Goal: Task Accomplishment & Management: Complete application form

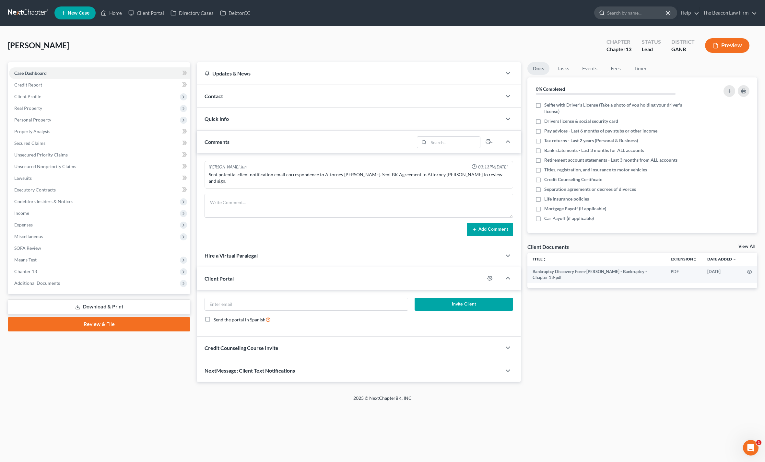
click at [622, 17] on input "search" at bounding box center [636, 13] width 59 height 12
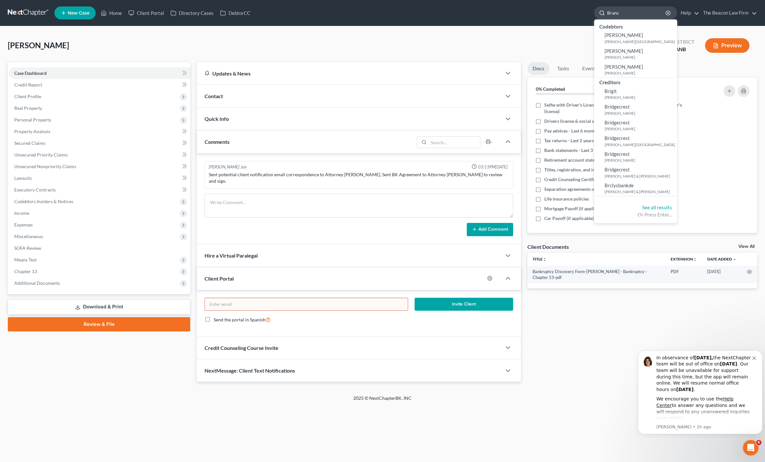
type input "Branch"
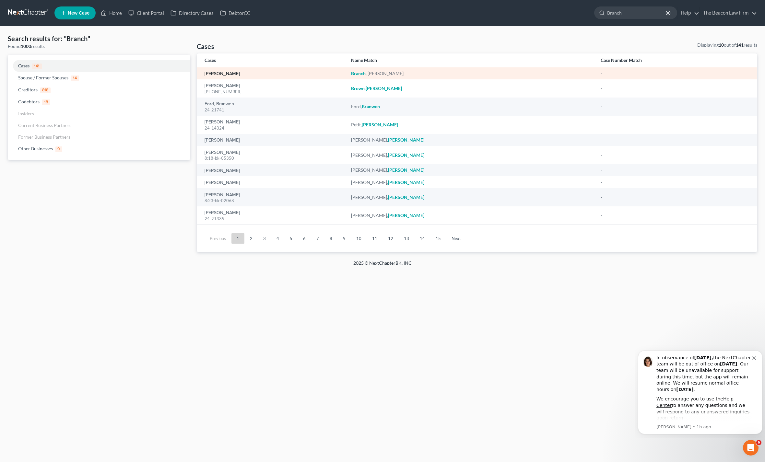
click at [219, 74] on link "[PERSON_NAME]" at bounding box center [222, 74] width 35 height 5
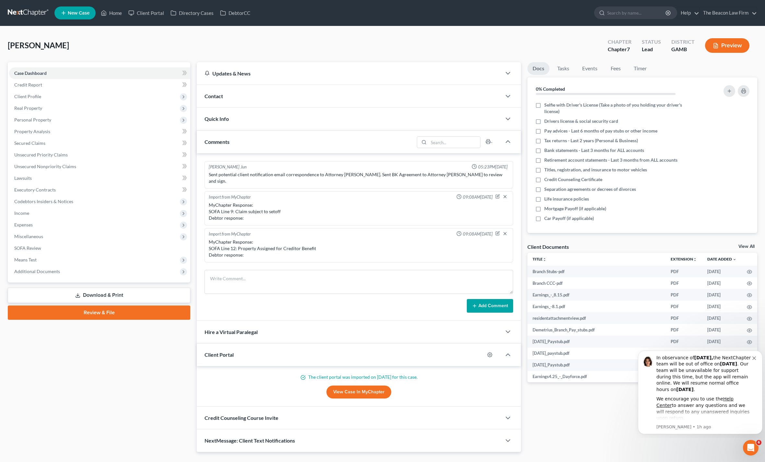
scroll to position [139, 0]
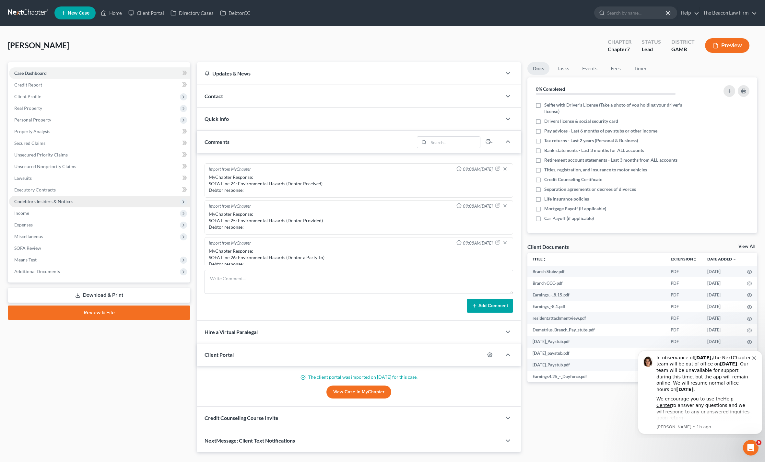
click at [20, 196] on span "Codebtors Insiders & Notices" at bounding box center [99, 202] width 181 height 12
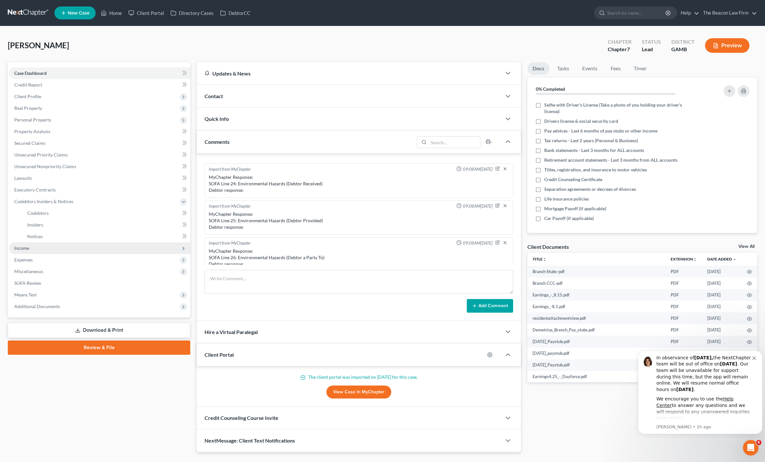
click at [13, 248] on span "Income" at bounding box center [99, 248] width 181 height 12
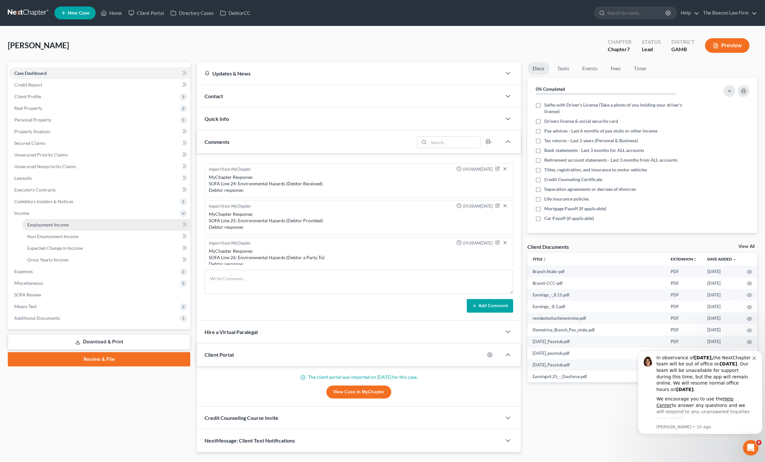
click at [36, 230] on link "Employment Income" at bounding box center [106, 225] width 168 height 12
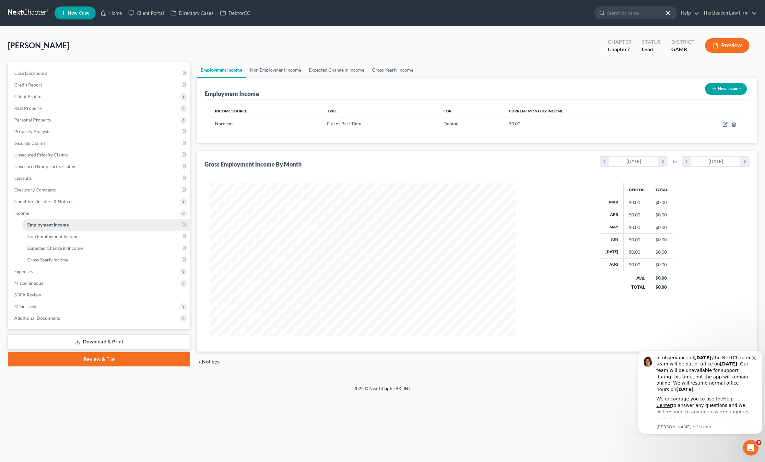
scroll to position [153, 320]
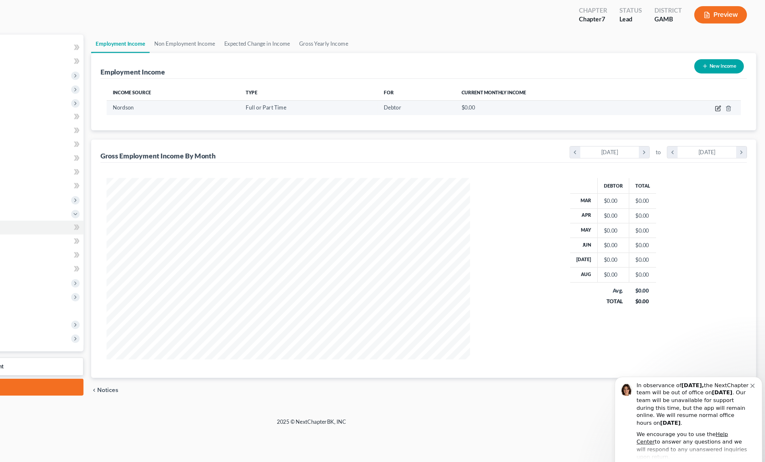
click at [723, 122] on icon "button" at bounding box center [725, 124] width 5 height 5
select select "0"
select select "10"
select select "2"
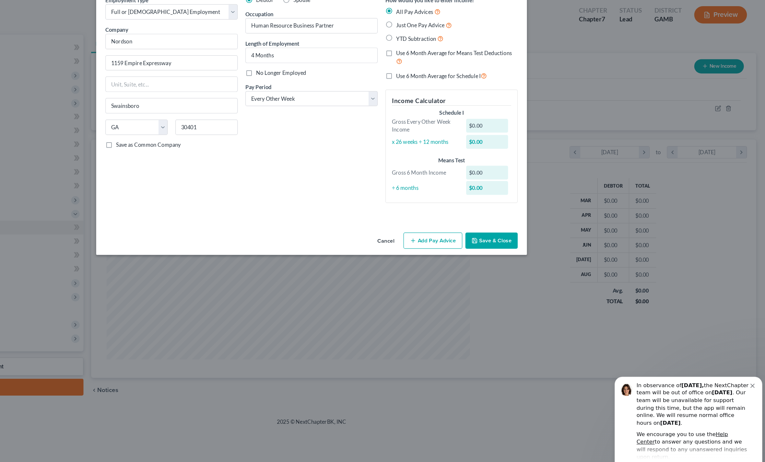
click at [460, 229] on button "Add Pay Advice" at bounding box center [485, 236] width 50 height 14
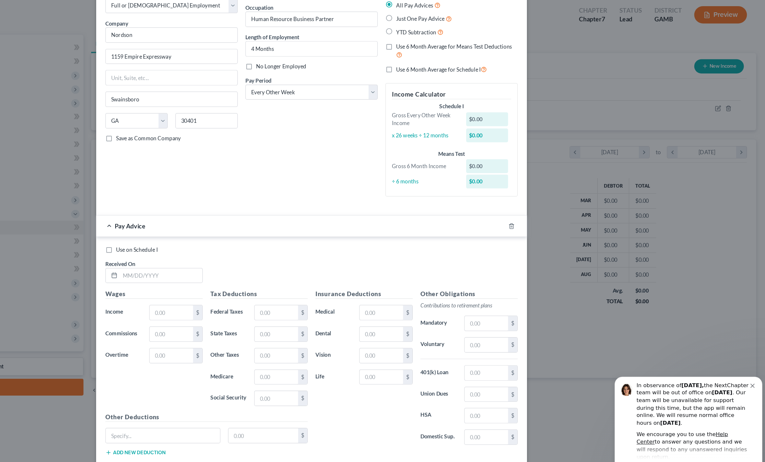
scroll to position [5, 0]
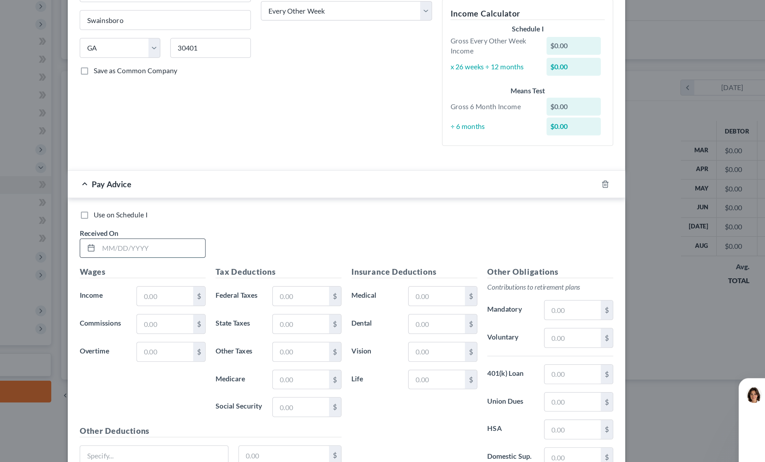
click at [221, 260] on input "text" at bounding box center [255, 266] width 69 height 12
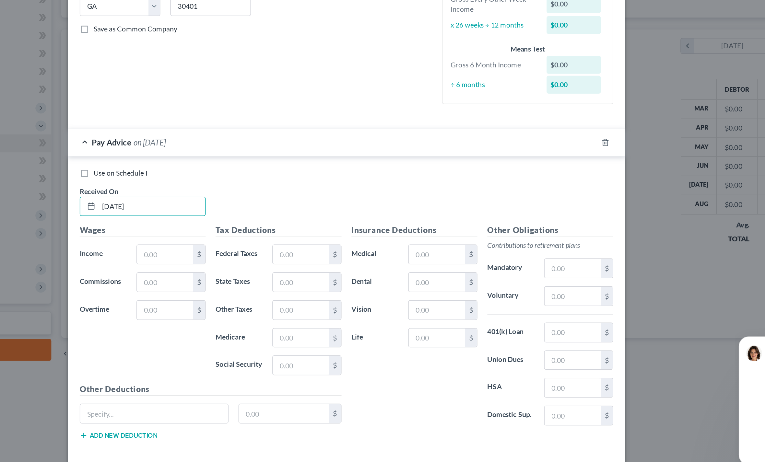
type input "[DATE]"
click at [324, 25] on div "Debtor Spouse Occupation Human Resource Business Partner Length of Employment 4…" at bounding box center [383, 115] width 118 height 180
click at [335, 291] on input "text" at bounding box center [353, 297] width 37 height 12
type input "100"
click at [335, 363] on input "text" at bounding box center [353, 369] width 37 height 12
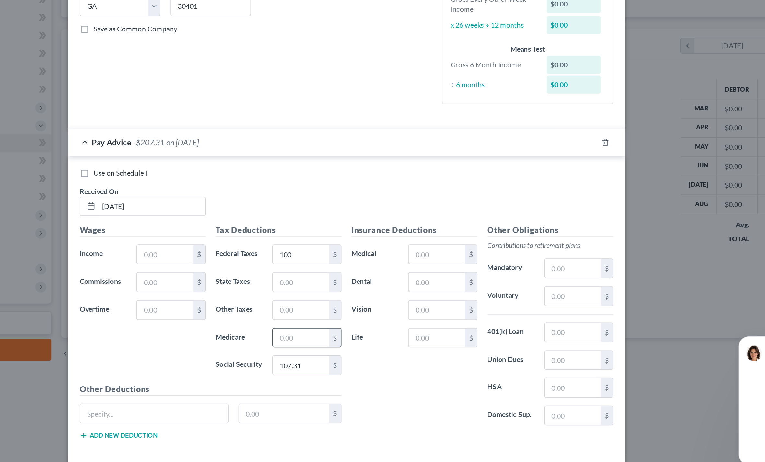
type input "107.31"
click at [335, 346] on input "text" at bounding box center [353, 352] width 37 height 12
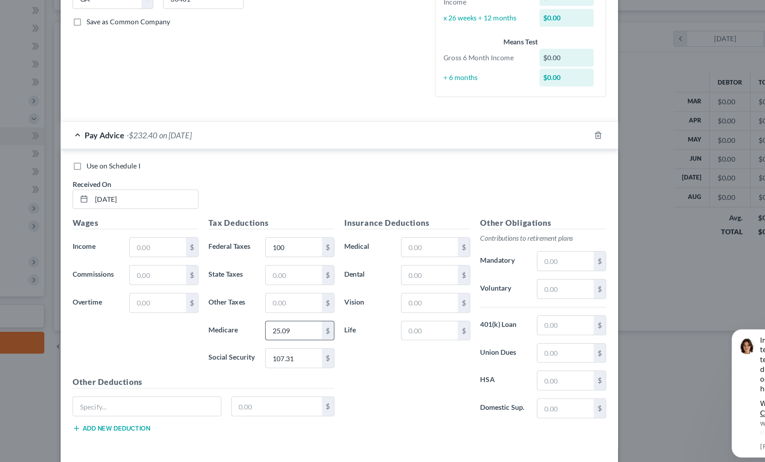
scroll to position [41, 0]
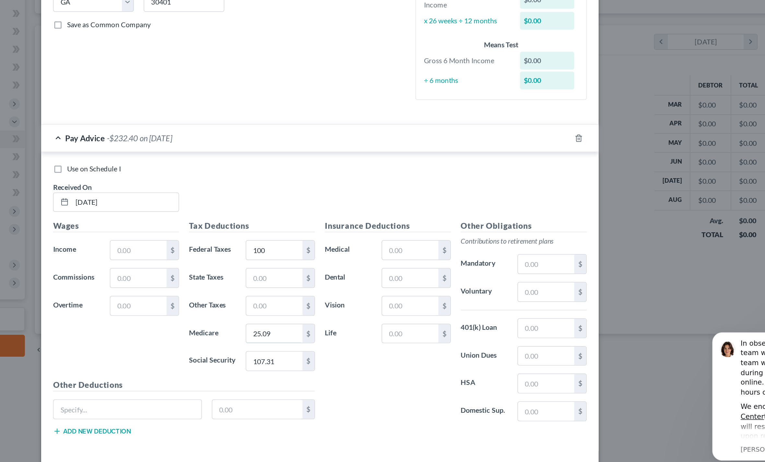
type input "25.09"
click at [460, 437] on button "Add Pay Advice" at bounding box center [485, 444] width 50 height 14
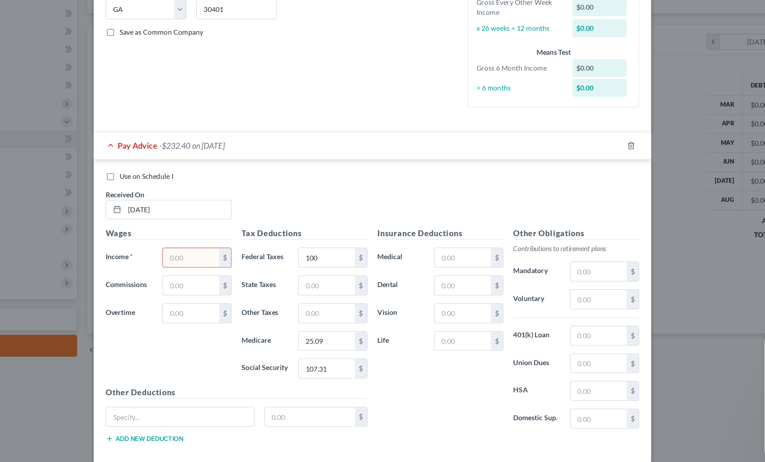
scroll to position [0, 0]
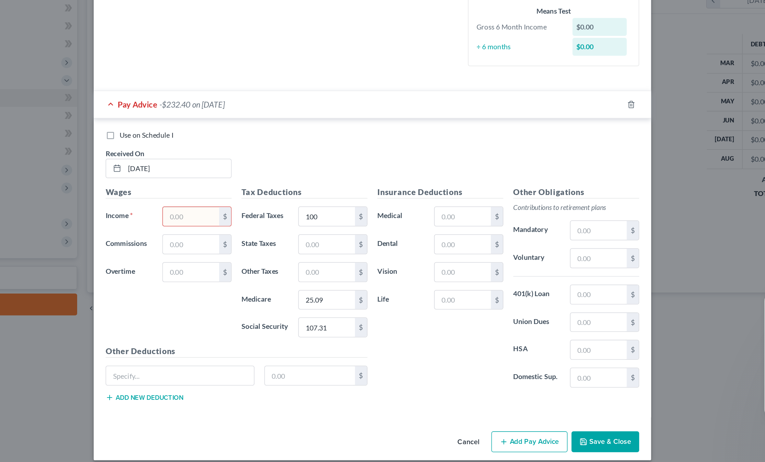
click at [246, 296] on input "text" at bounding box center [264, 302] width 37 height 12
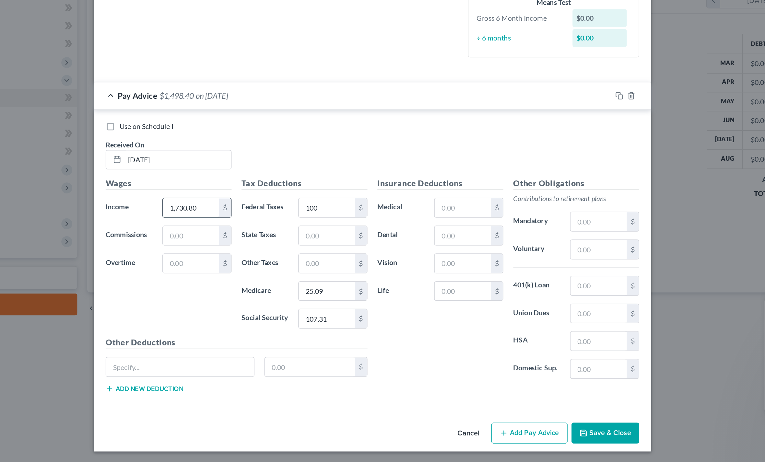
scroll to position [5, 0]
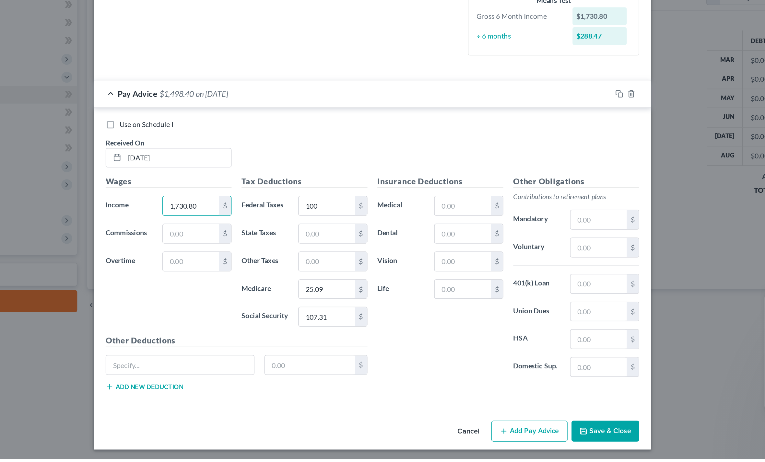
type input "1,730.80"
click at [232, 381] on div "Other Deductions $ Add new deduction" at bounding box center [294, 402] width 177 height 42
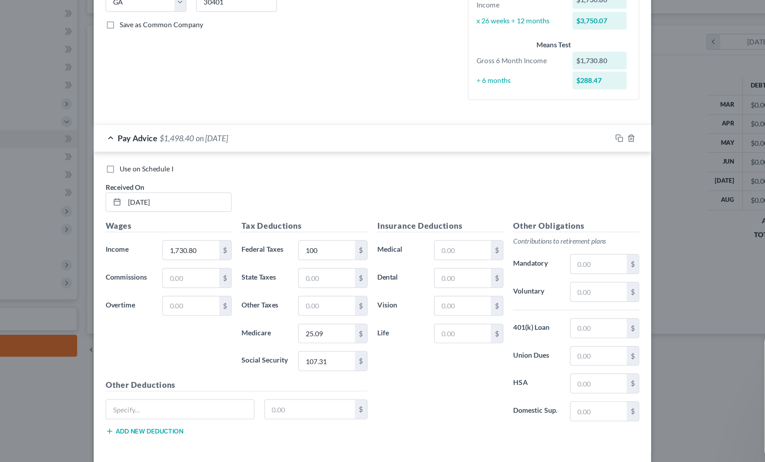
click at [460, 437] on button "Add Pay Advice" at bounding box center [485, 444] width 50 height 14
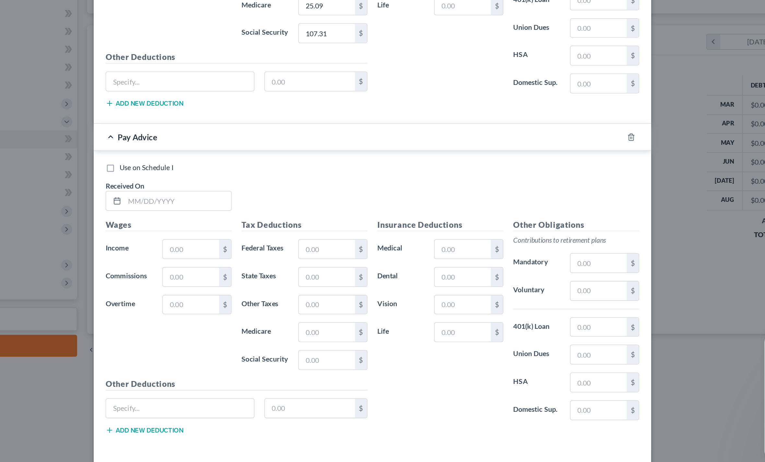
scroll to position [218, 0]
click at [221, 260] on input "text" at bounding box center [255, 266] width 69 height 12
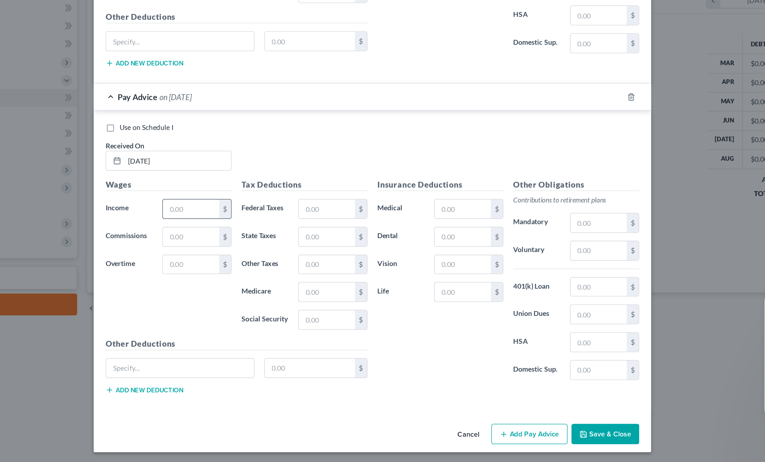
type input "[DATE]"
click at [246, 291] on input "text" at bounding box center [264, 297] width 37 height 12
type input "4,230.77"
click at [246, 309] on input "text" at bounding box center [264, 315] width 37 height 12
type input "10,000"
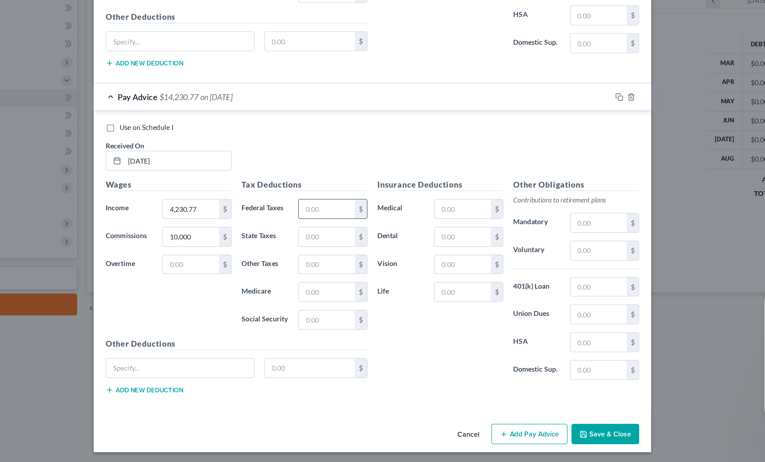
click at [335, 291] on input "text" at bounding box center [353, 297] width 37 height 12
type input "2,808.23"
click at [335, 363] on input "text" at bounding box center [353, 369] width 37 height 12
type input "882.31"
click at [206, 65] on div "Wages Income * 1,730.80 $ Commissions $ Overtime $" at bounding box center [250, 117] width 89 height 104
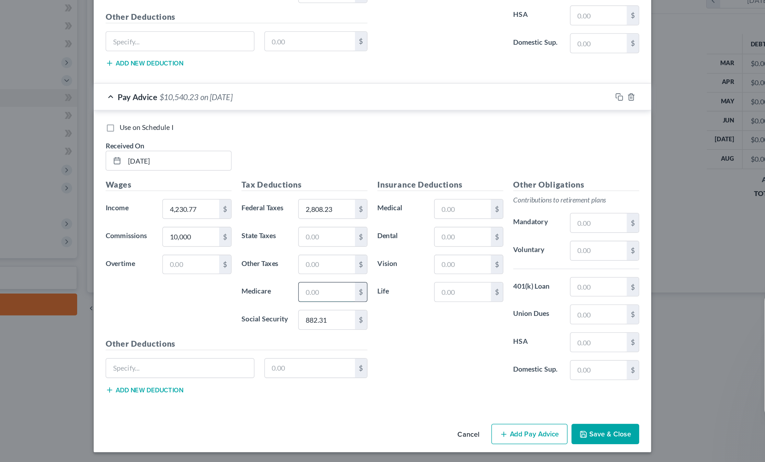
click at [335, 345] on input "text" at bounding box center [353, 351] width 37 height 12
type input "206.35"
click at [335, 309] on input "text" at bounding box center [353, 315] width 37 height 12
type input "742.16"
click at [460, 437] on button "Add Pay Advice" at bounding box center [485, 444] width 50 height 14
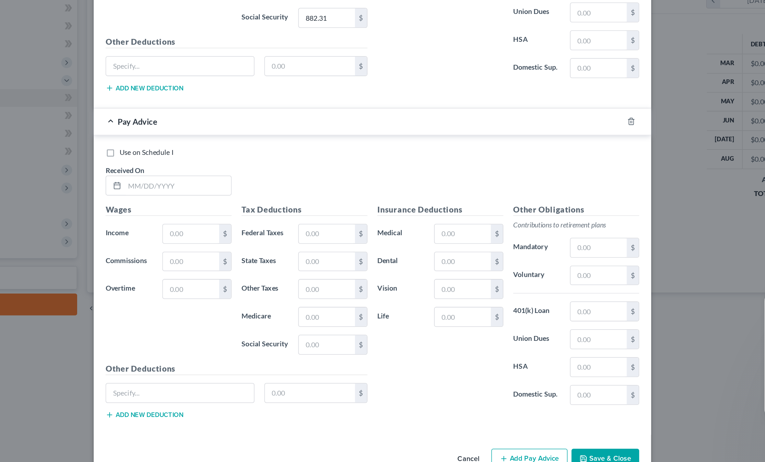
scroll to position [415, 0]
click at [221, 276] on input "text" at bounding box center [255, 282] width 69 height 12
type input "[DATE]"
click at [246, 307] on input "text" at bounding box center [264, 313] width 37 height 12
type input "7,758.74"
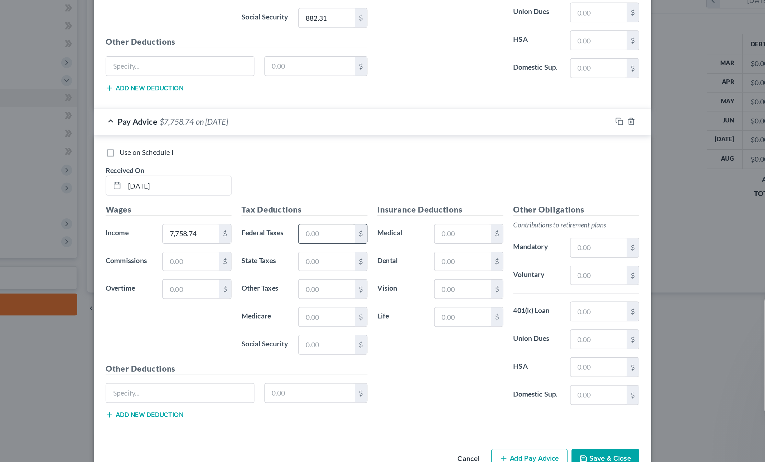
click at [335, 307] on input "text" at bounding box center [353, 313] width 37 height 12
type input "100.00"
click at [335, 361] on input "text" at bounding box center [353, 367] width 37 height 12
type input "112.50"
click at [335, 380] on input "text" at bounding box center [353, 386] width 37 height 12
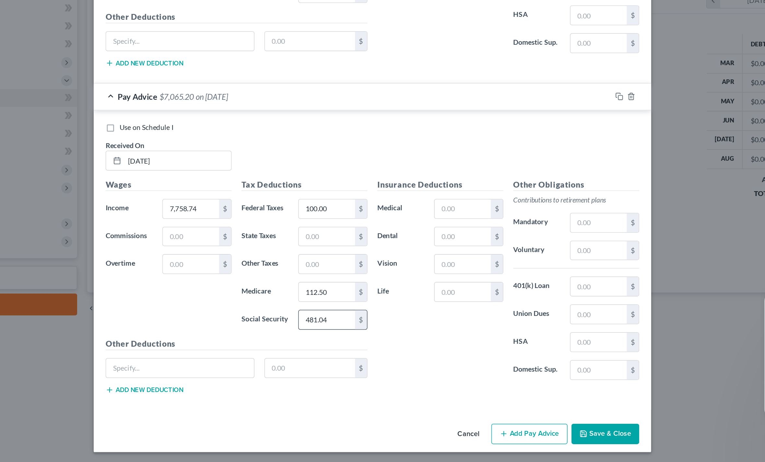
scroll to position [431, 0]
type input "481.04"
click at [460, 438] on button "Add Pay Advice" at bounding box center [485, 445] width 50 height 14
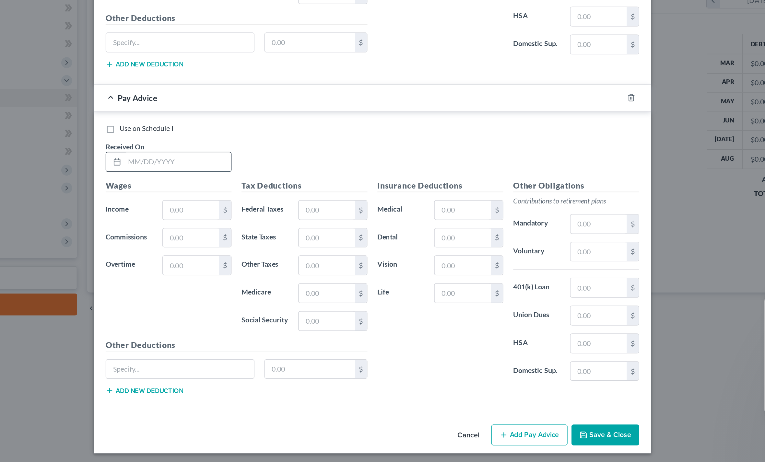
click at [221, 260] on input "text" at bounding box center [255, 266] width 69 height 12
type input "03/28//2025"
click at [246, 292] on input "text" at bounding box center [264, 298] width 37 height 12
type input "4,230.77"
click at [423, 292] on input "text" at bounding box center [441, 298] width 37 height 12
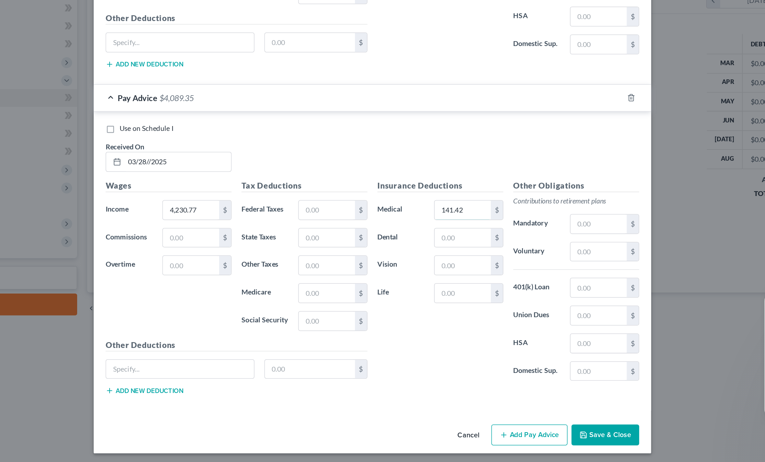
type input "141.42"
click at [419, 310] on div "$" at bounding box center [445, 316] width 52 height 13
click at [423, 310] on input "text" at bounding box center [441, 316] width 37 height 12
type input "13.19"
click at [423, 328] on input "text" at bounding box center [441, 334] width 37 height 12
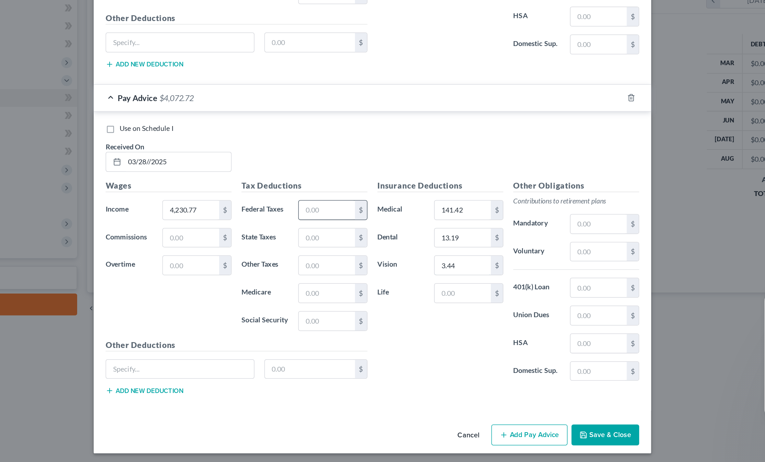
type input "3.44"
click at [335, 292] on input "text" at bounding box center [353, 298] width 37 height 12
type input "573.46"
click at [335, 364] on input "text" at bounding box center [353, 370] width 37 height 12
type input "252.51"
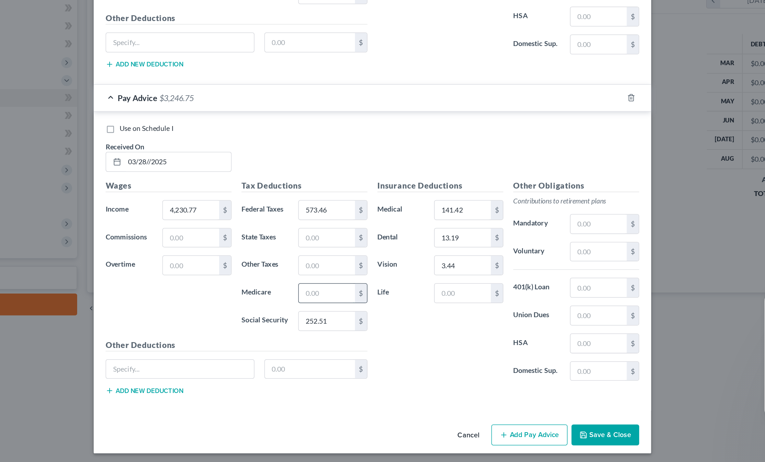
click at [335, 346] on input "text" at bounding box center [353, 352] width 37 height 12
type input "59.05"
click at [335, 310] on input "text" at bounding box center [353, 316] width 37 height 12
type input "194.64"
click at [460, 438] on button "Add Pay Advice" at bounding box center [485, 445] width 50 height 14
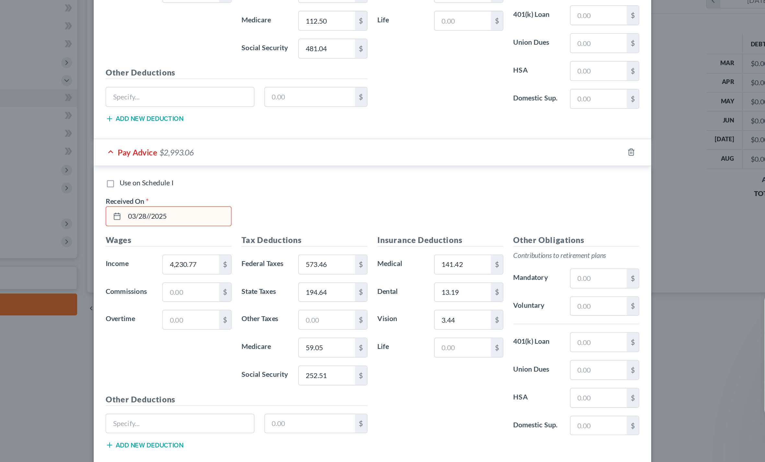
scroll to position [621, 0]
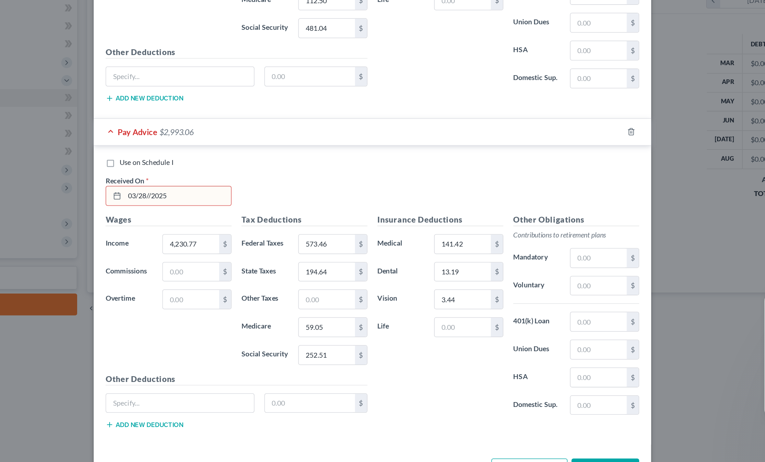
click at [221, 283] on input "03/28//2025" at bounding box center [255, 289] width 69 height 12
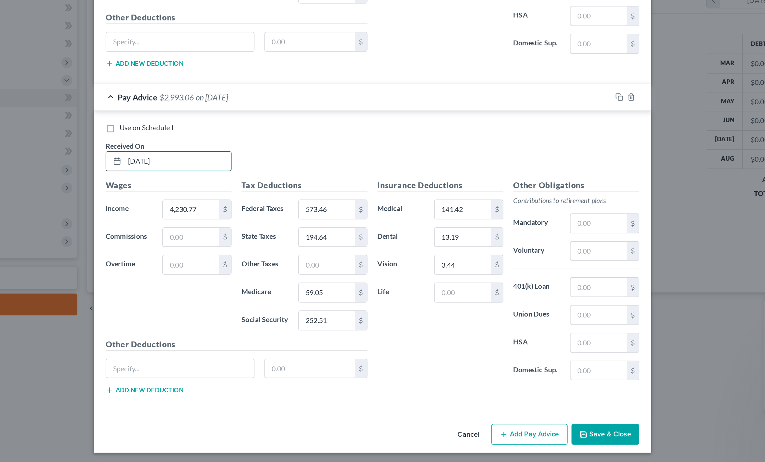
scroll to position [643, 0]
type input "[DATE]"
click at [206, 278] on div "Wages Income * 4,230.77 $ Commissions $ Overtime $" at bounding box center [250, 330] width 89 height 104
click at [460, 438] on button "Add Pay Advice" at bounding box center [485, 445] width 50 height 14
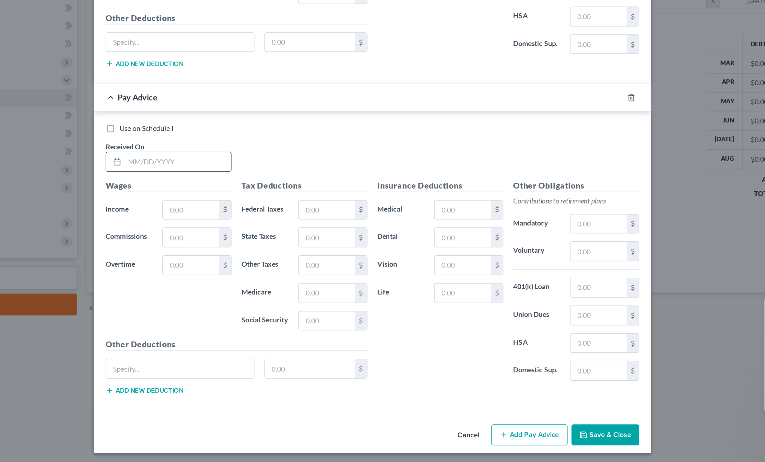
click at [221, 260] on input "text" at bounding box center [255, 266] width 69 height 12
type input "[DATE]"
click at [246, 292] on input "text" at bounding box center [264, 298] width 37 height 12
type input "4,250.00"
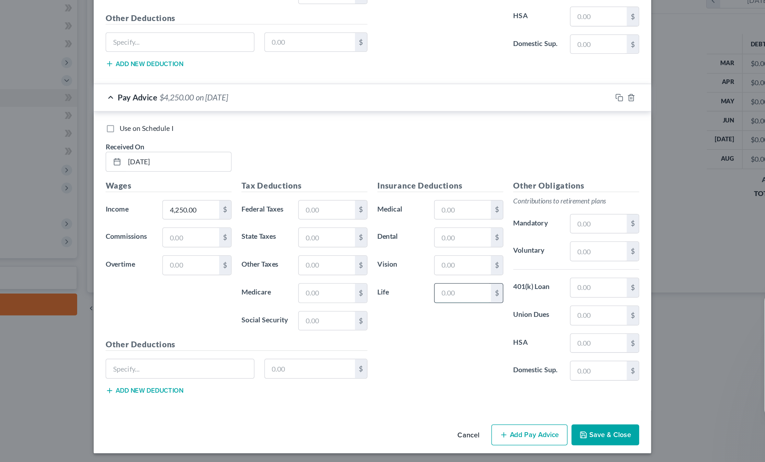
click at [423, 346] on input "text" at bounding box center [441, 352] width 37 height 12
click at [423, 346] on input "4.78" at bounding box center [441, 352] width 37 height 12
type input "13.12"
click at [335, 292] on input "text" at bounding box center [353, 298] width 37 height 12
type input "577.69"
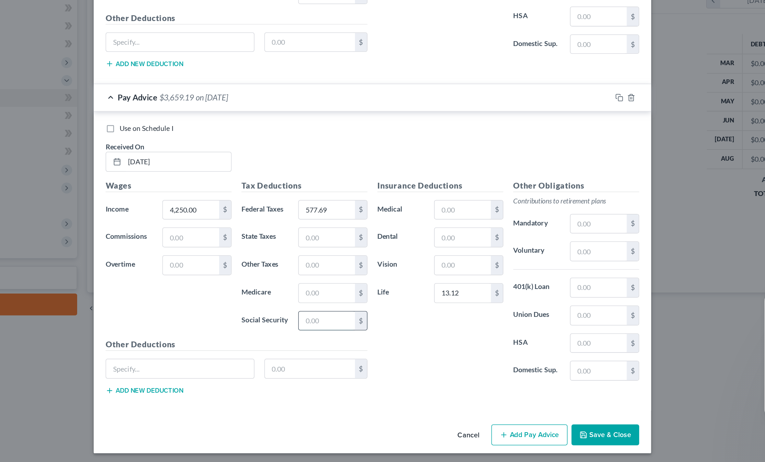
click at [335, 364] on input "text" at bounding box center [353, 370] width 37 height 12
type input "253.99"
click at [335, 346] on input "text" at bounding box center [353, 352] width 37 height 12
type input "59.40"
click at [335, 310] on input "text" at bounding box center [353, 316] width 37 height 12
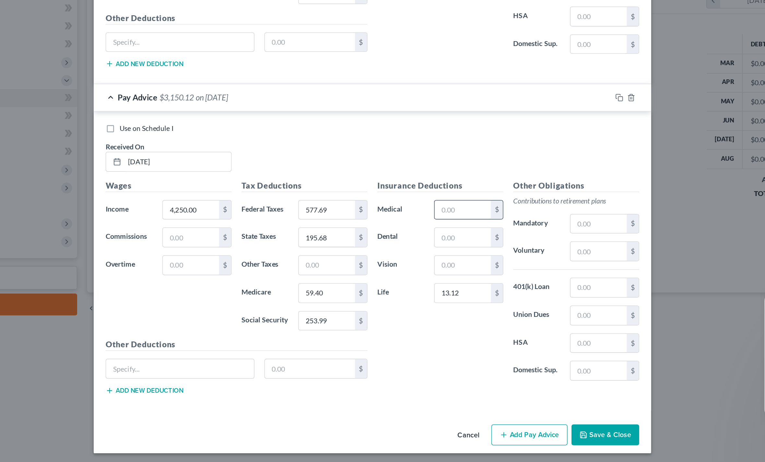
type input "195.68"
click at [423, 292] on input "text" at bounding box center [441, 298] width 37 height 12
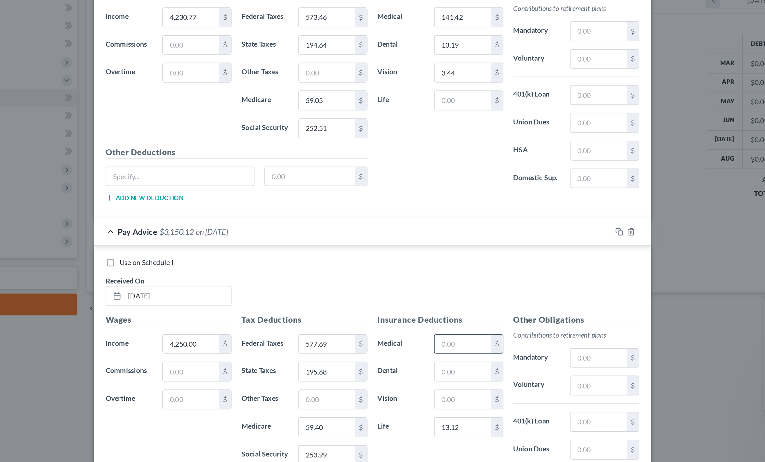
scroll to position [769, 0]
type input "141.42"
type input "13.19"
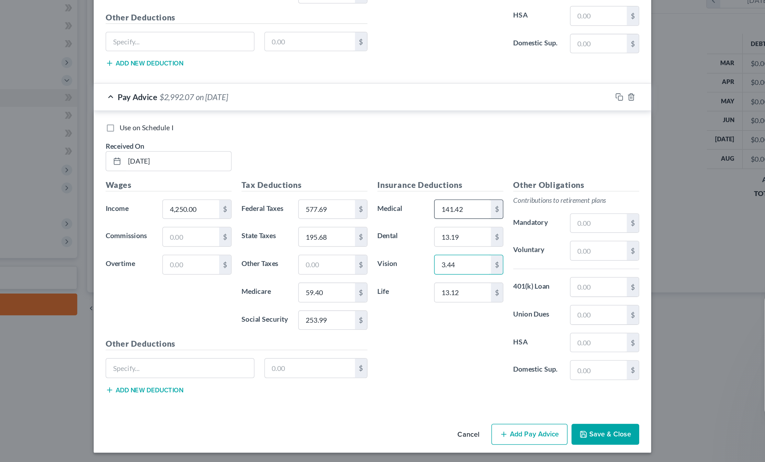
scroll to position [856, 0]
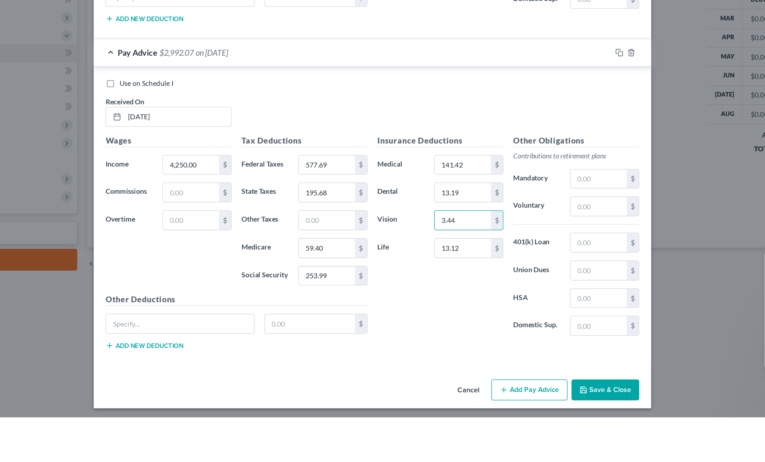
type input "3.44"
click at [460, 438] on button "Add Pay Advice" at bounding box center [485, 445] width 50 height 14
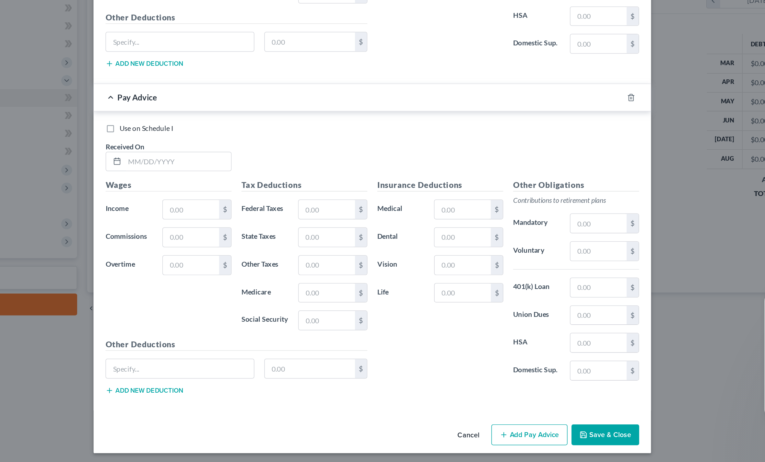
scroll to position [1069, 0]
click at [221, 261] on input "text" at bounding box center [255, 267] width 69 height 12
type input "[DATE]"
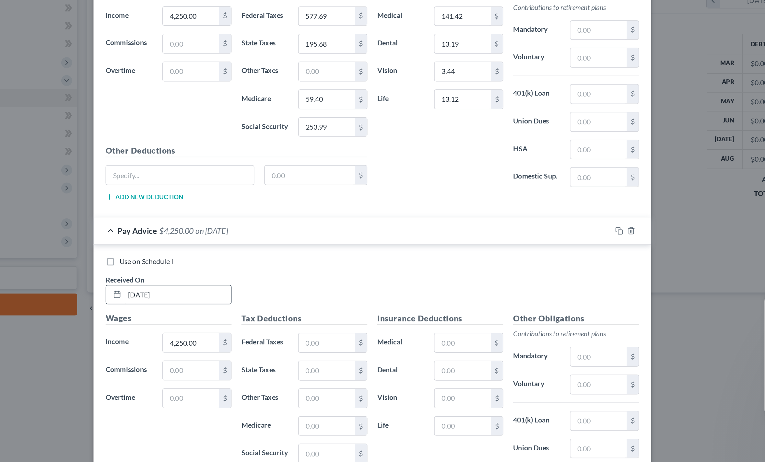
scroll to position [981, 0]
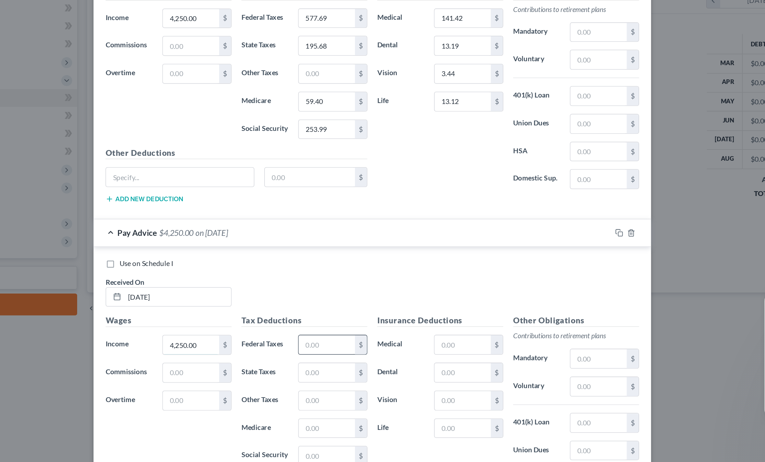
type input "4,250.00"
click at [335, 380] on input "text" at bounding box center [353, 386] width 37 height 12
type input "577.69"
type input "195.68"
type input "59.40"
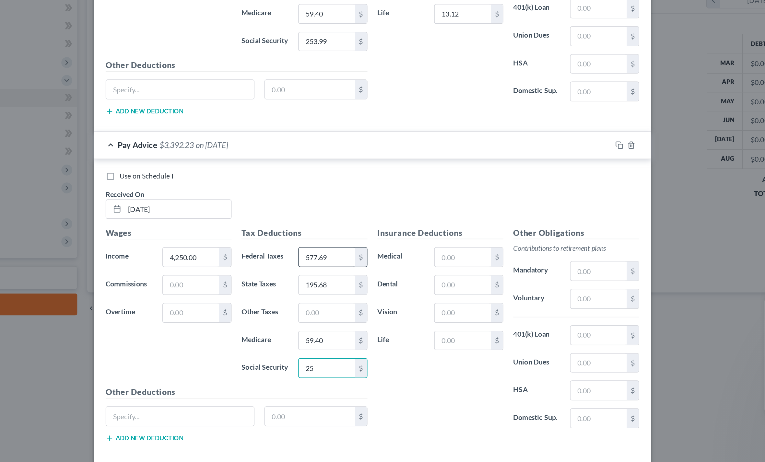
scroll to position [1044, 0]
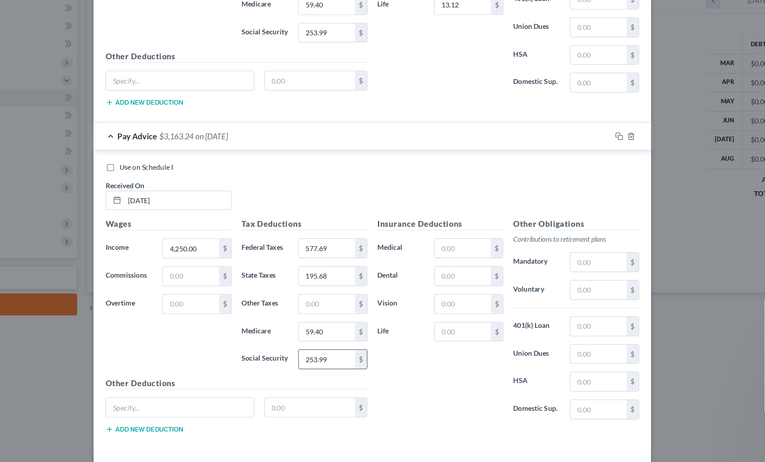
click at [335, 389] on input "253.99" at bounding box center [353, 395] width 37 height 12
type input "254"
click at [335, 371] on input "59.40" at bounding box center [353, 377] width 37 height 12
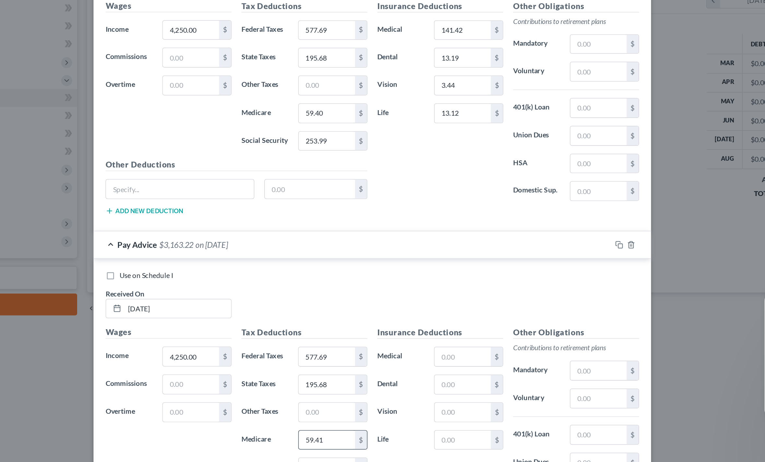
scroll to position [976, 0]
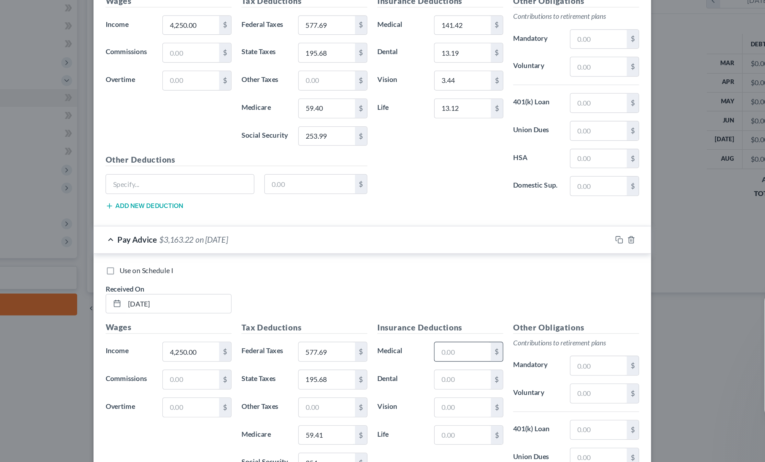
type input "59.41"
click at [423, 384] on input "text" at bounding box center [441, 390] width 37 height 12
type input "141.42"
click at [423, 402] on input "text" at bounding box center [441, 408] width 37 height 12
type input "13.19"
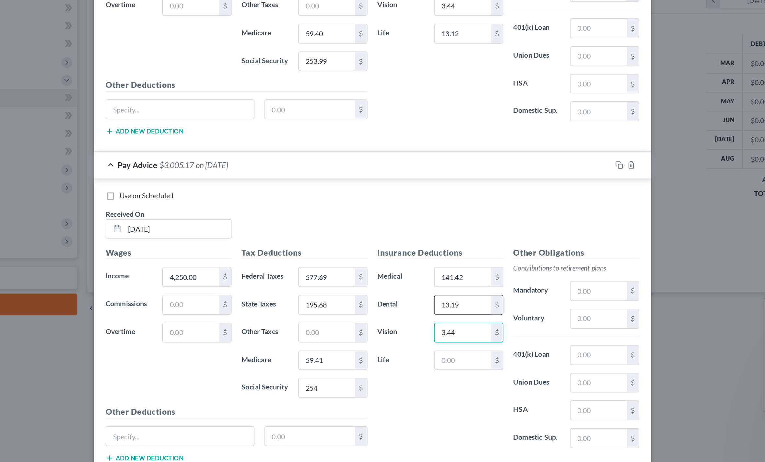
scroll to position [1031, 0]
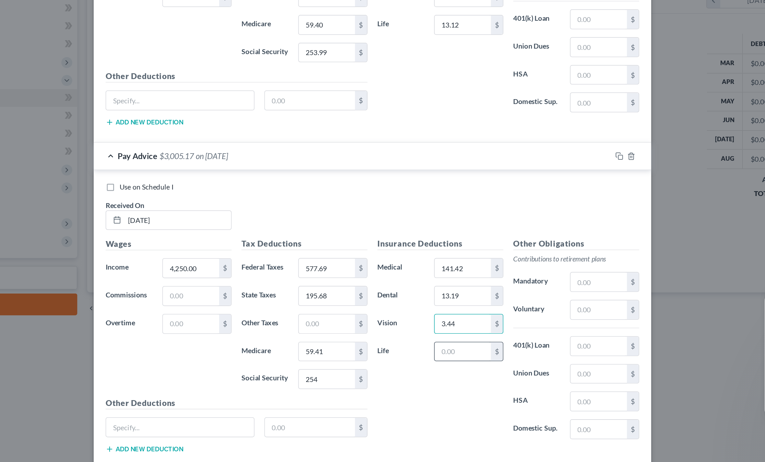
type input "3.44"
click at [423, 384] on input "text" at bounding box center [441, 390] width 37 height 12
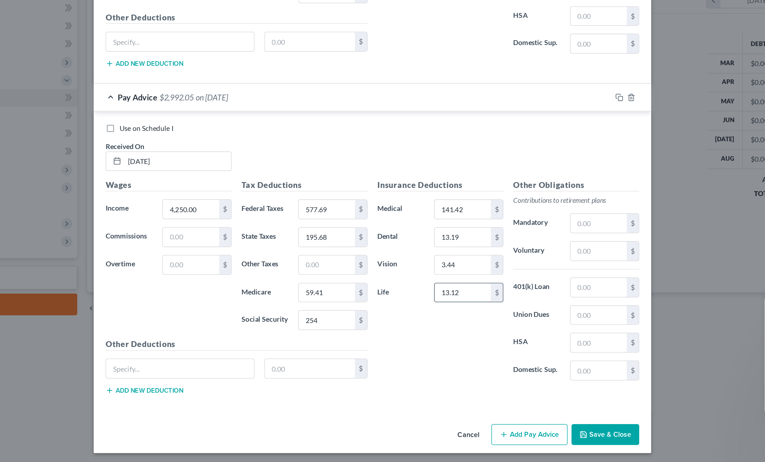
scroll to position [1069, 0]
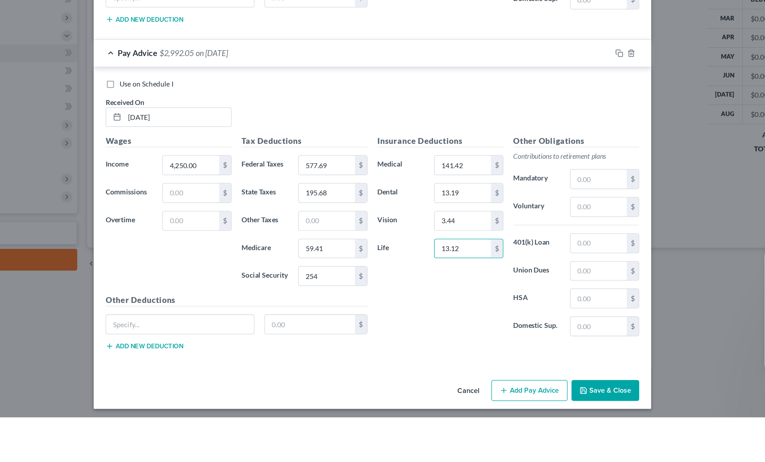
type input "13.12"
click at [460, 438] on button "Add Pay Advice" at bounding box center [485, 445] width 50 height 14
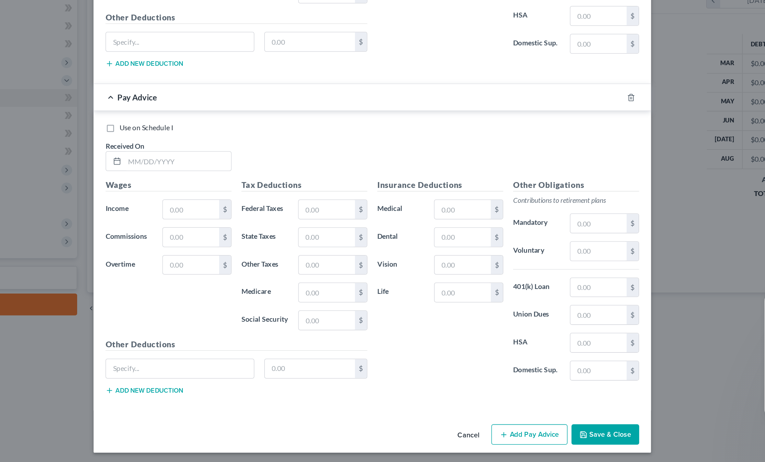
scroll to position [1282, 0]
click at [221, 260] on input "text" at bounding box center [255, 266] width 69 height 12
type input "05/09//2025"
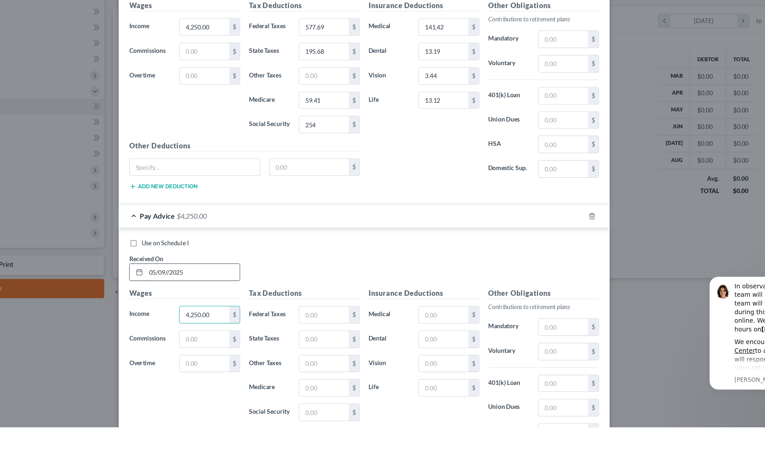
scroll to position [1200, 0]
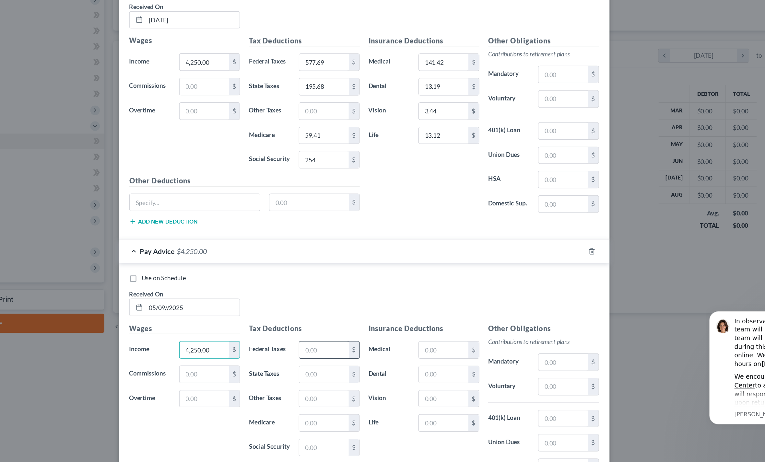
type input "4,250.00"
click at [335, 373] on input "text" at bounding box center [353, 379] width 37 height 12
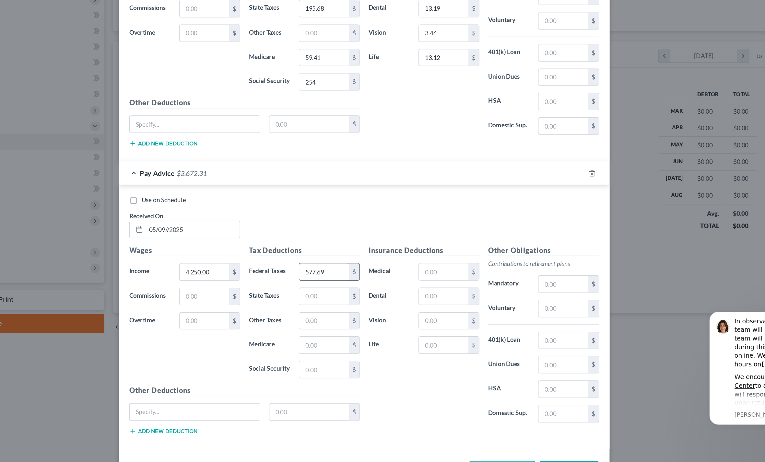
scroll to position [1259, 0]
type input "577.69"
click at [335, 386] on input "text" at bounding box center [353, 392] width 37 height 12
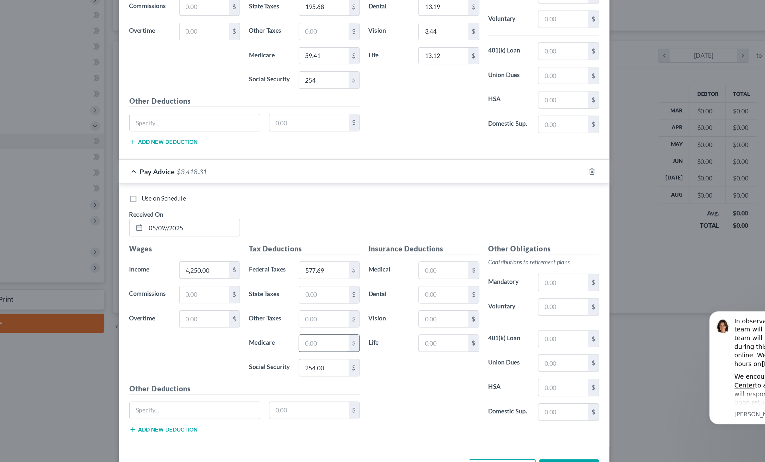
type input "254.00"
click at [335, 368] on input "text" at bounding box center [353, 374] width 37 height 12
type input "59.40"
click at [335, 332] on input "text" at bounding box center [353, 338] width 37 height 12
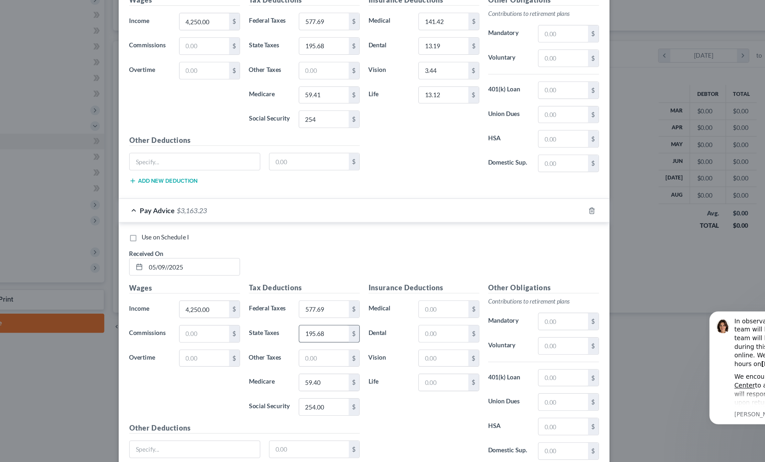
scroll to position [1229, 0]
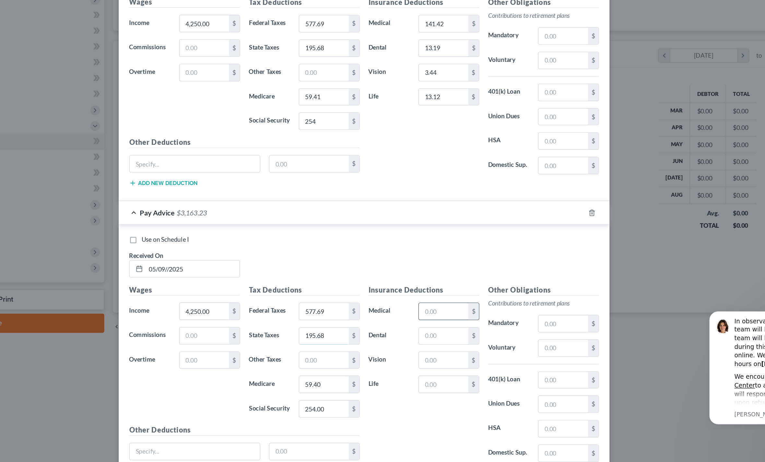
type input "195.68"
click at [423, 345] on input "text" at bounding box center [441, 351] width 37 height 12
type input "141.42"
type input "13.19"
type input "3.44"
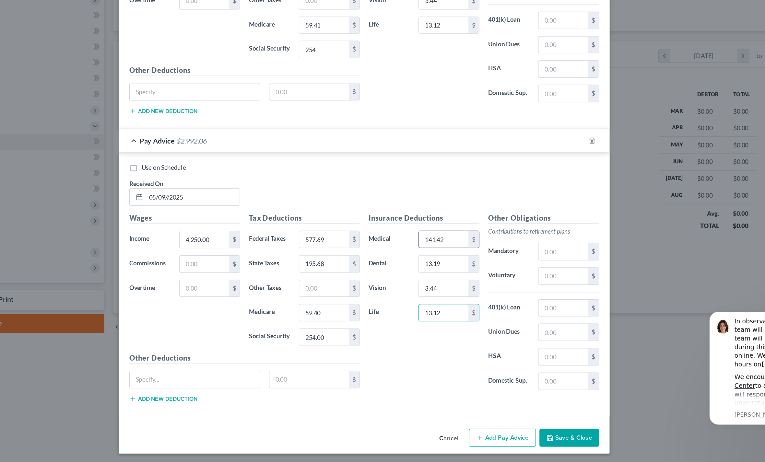
scroll to position [1282, 0]
type input "13.12"
click at [460, 438] on button "Add Pay Advice" at bounding box center [485, 445] width 50 height 14
click at [221, 260] on input "05/09//2025" at bounding box center [255, 266] width 69 height 12
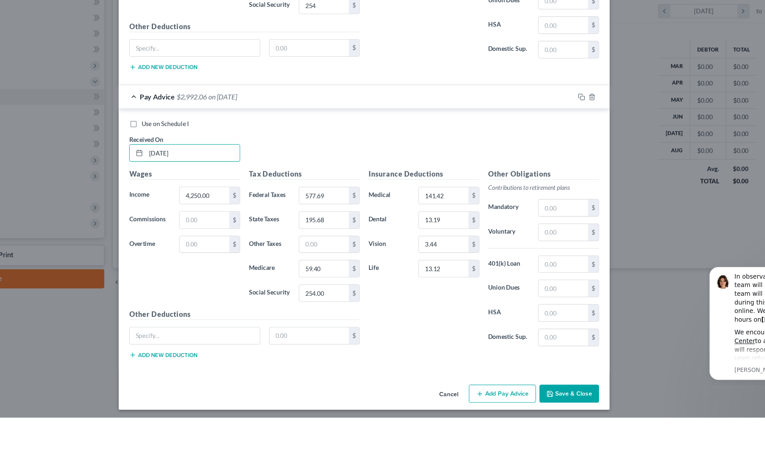
type input "[DATE]"
click at [460, 438] on button "Add Pay Advice" at bounding box center [485, 445] width 50 height 14
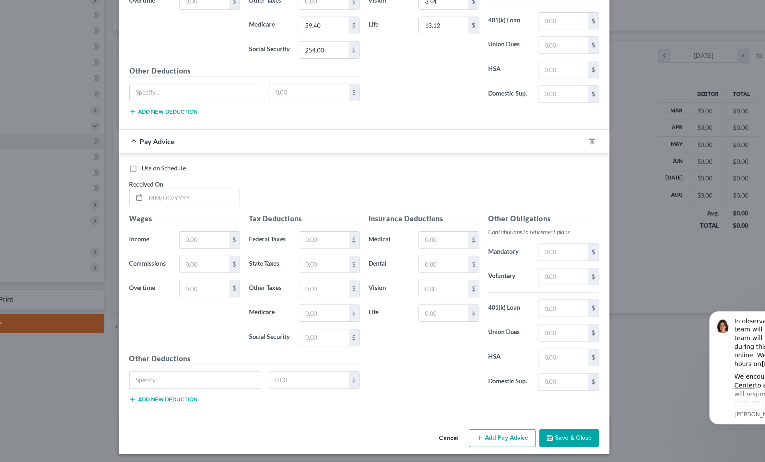
scroll to position [1494, 0]
click at [221, 261] on input "text" at bounding box center [255, 267] width 69 height 12
type input "[DATE]"
click at [246, 292] on input "text" at bounding box center [264, 298] width 37 height 12
type input "4,250.00"
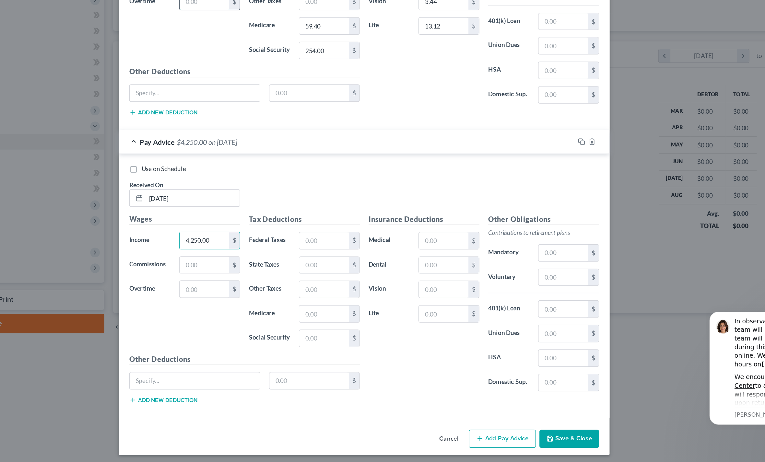
click at [246, 115] on input "text" at bounding box center [264, 121] width 37 height 12
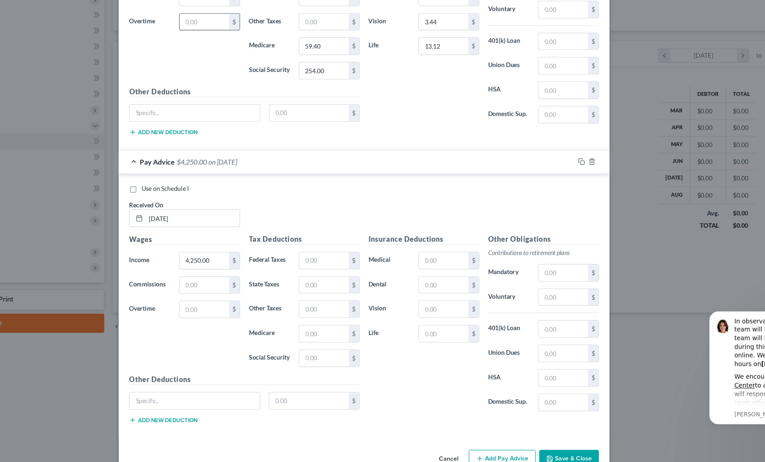
scroll to position [1481, 0]
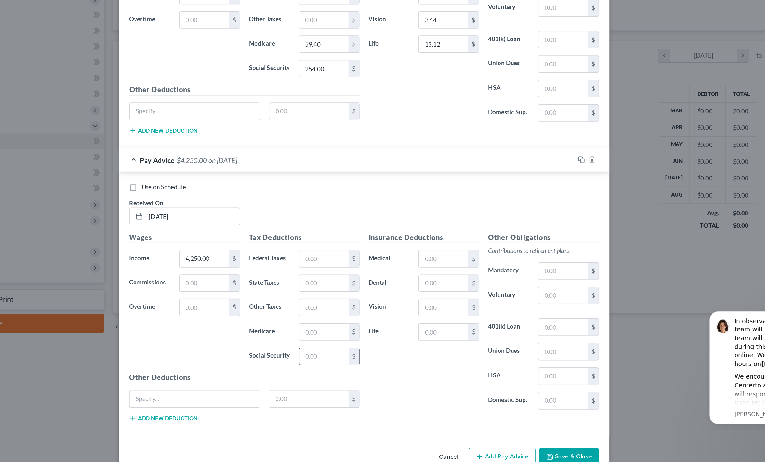
click at [335, 378] on input "text" at bounding box center [353, 384] width 37 height 12
type input "254.00"
click at [335, 306] on input "text" at bounding box center [353, 312] width 37 height 12
click at [335, 306] on input "581.24" at bounding box center [353, 312] width 37 height 12
type input "521.84"
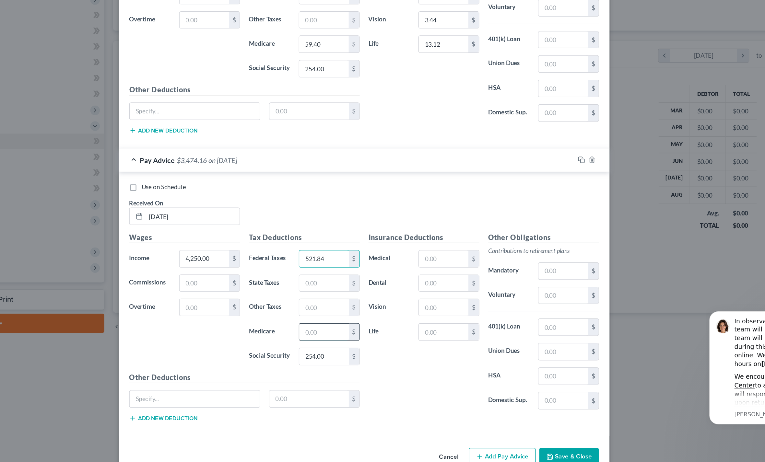
click at [335, 360] on input "text" at bounding box center [353, 366] width 37 height 12
type input "59.40"
click at [335, 324] on input "text" at bounding box center [353, 330] width 37 height 12
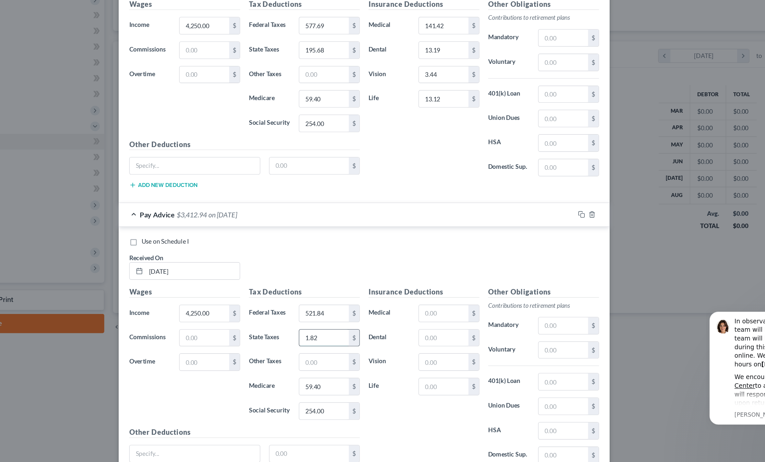
scroll to position [1439, 0]
type input "1.82"
click at [423, 347] on input "text" at bounding box center [441, 353] width 37 height 12
type input "141.42"
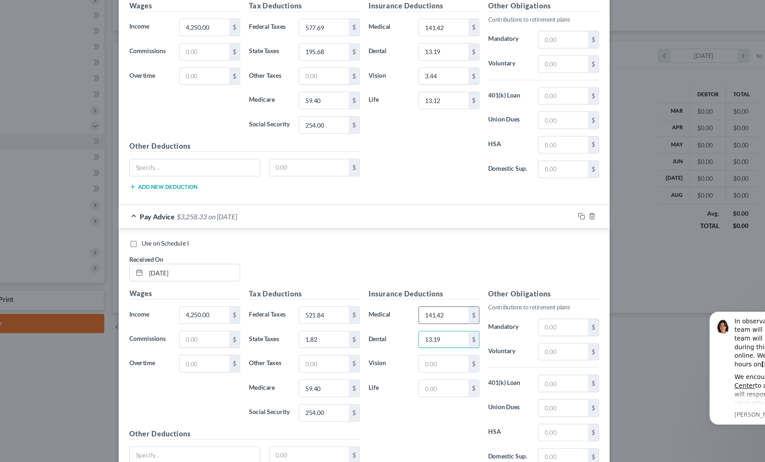
type input "13.19"
type input "3.44"
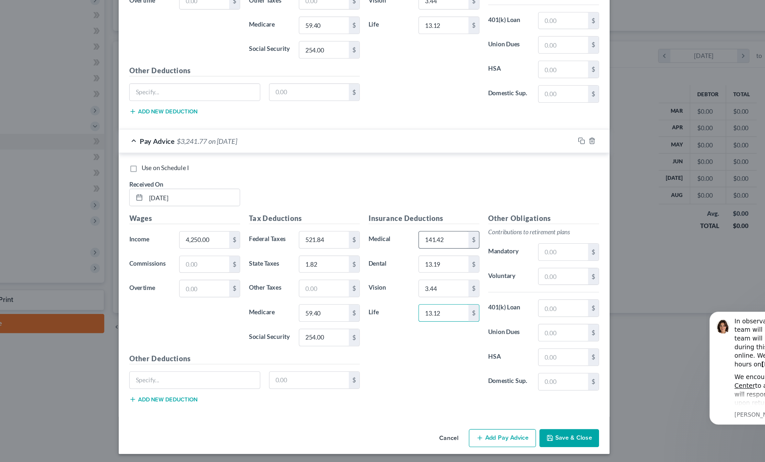
scroll to position [1494, 0]
type input "13.12"
click at [294, 364] on label "Social Security" at bounding box center [312, 370] width 37 height 13
click at [512, 438] on button "Save & Close" at bounding box center [534, 445] width 44 height 14
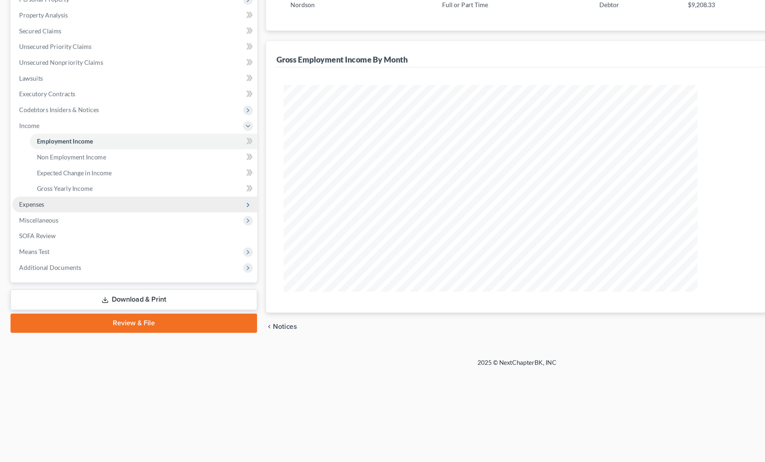
click at [20, 269] on span "Expenses" at bounding box center [23, 272] width 18 height 6
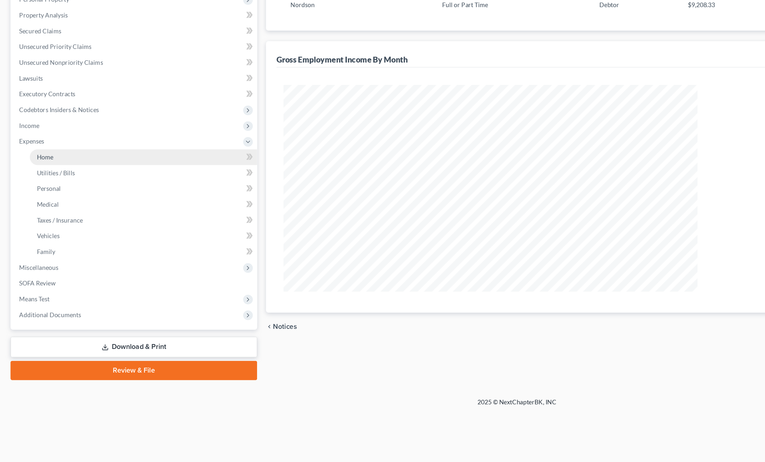
click at [32, 234] on span "Home" at bounding box center [33, 237] width 12 height 6
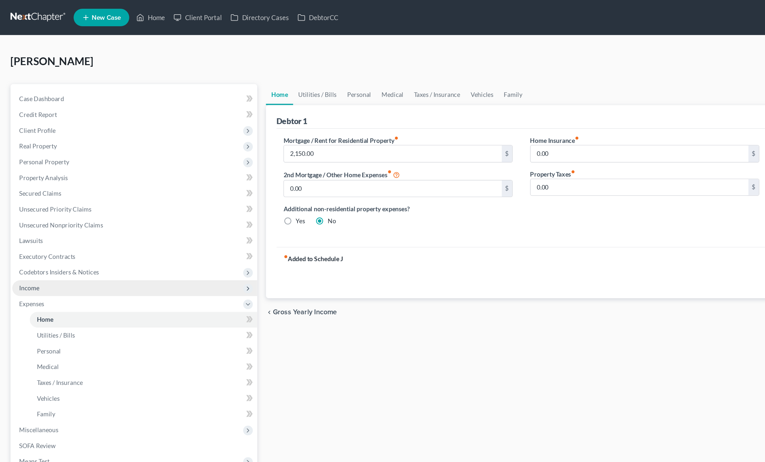
click at [18, 212] on span "Income" at bounding box center [21, 213] width 15 height 6
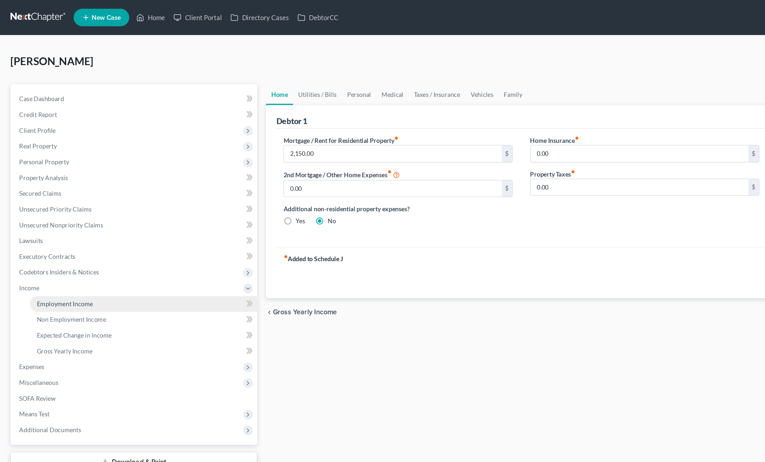
click at [40, 223] on span "Employment Income" at bounding box center [47, 225] width 41 height 6
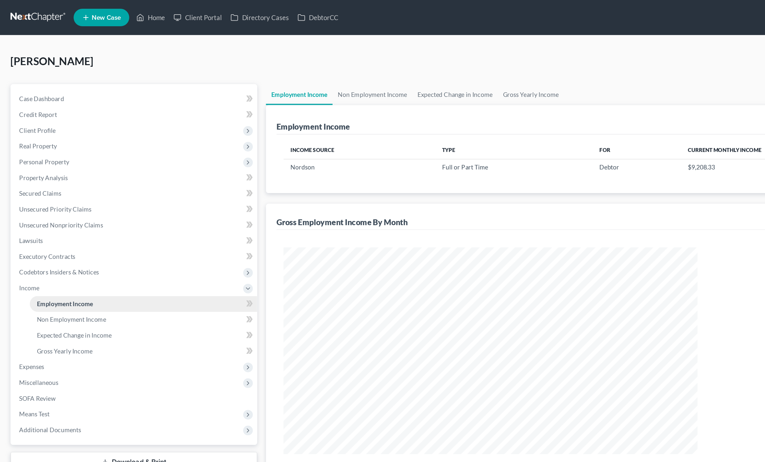
scroll to position [153, 320]
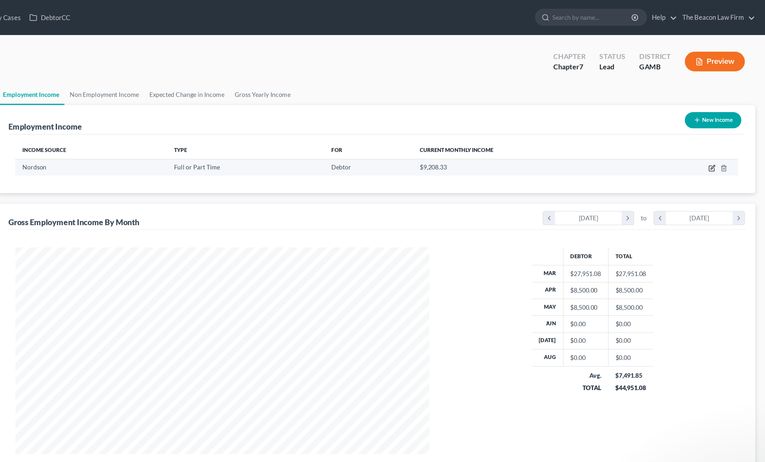
click at [723, 127] on icon "button" at bounding box center [725, 124] width 5 height 5
select select "0"
select select "10"
select select "2"
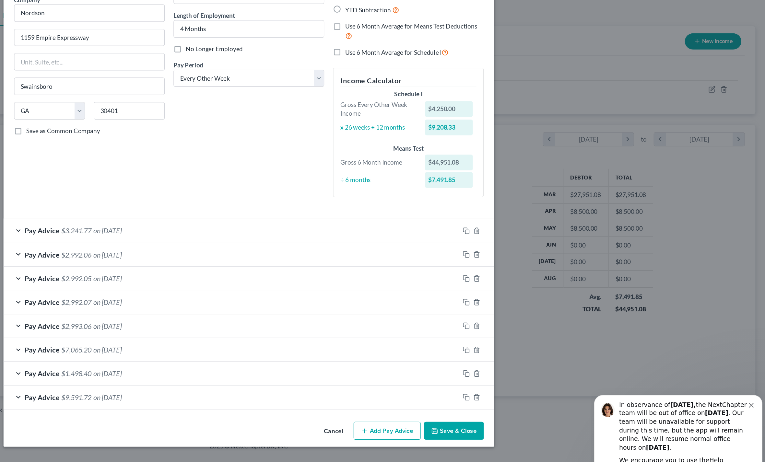
click at [460, 371] on button "Add Pay Advice" at bounding box center [485, 378] width 50 height 14
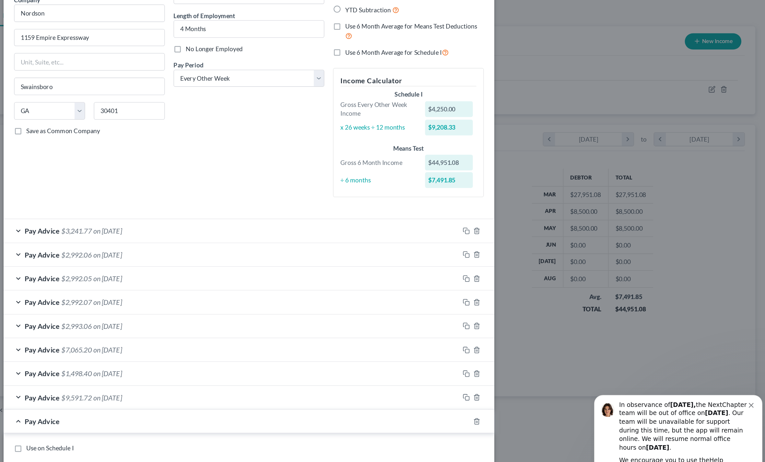
click at [201, 344] on div "Pay Advice $9,591.72 on [DATE]" at bounding box center [369, 352] width 337 height 17
click at [217, 332] on span "Pay Advice" at bounding box center [230, 335] width 26 height 6
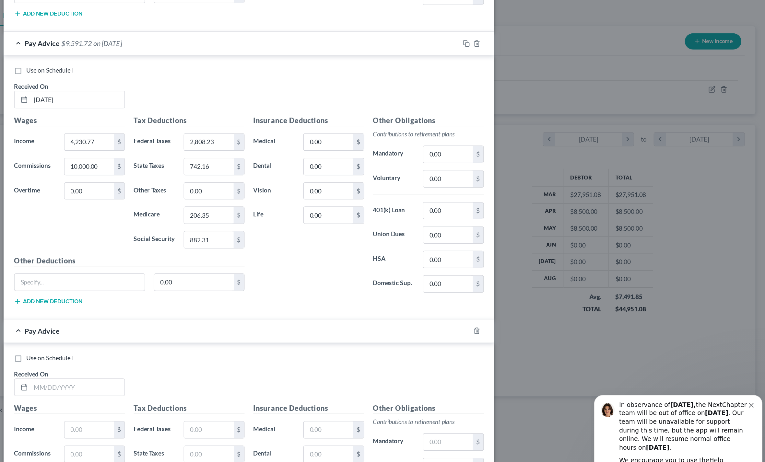
scroll to position [458, 0]
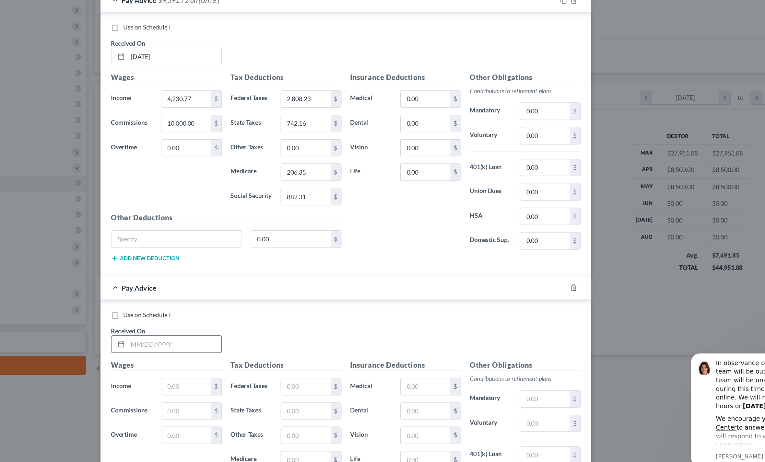
click at [221, 338] on input "text" at bounding box center [255, 344] width 69 height 12
type input "[DATE]"
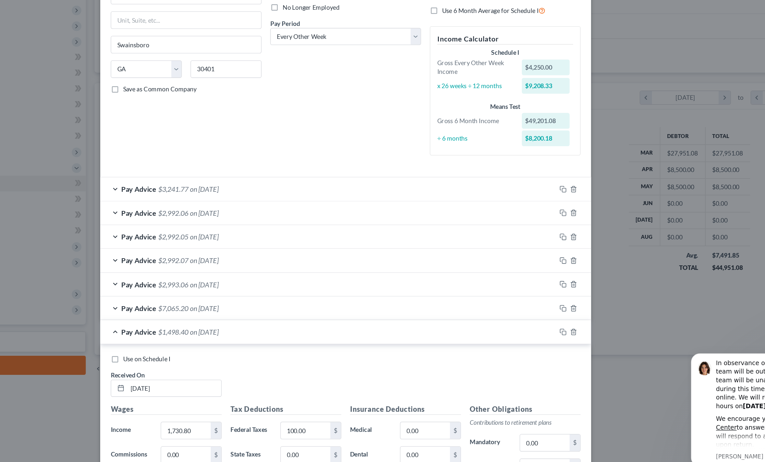
scroll to position [0, 0]
type input "4,250.00"
click at [201, 326] on div "Pay Advice $1,498.40 on [DATE]" at bounding box center [369, 334] width 337 height 17
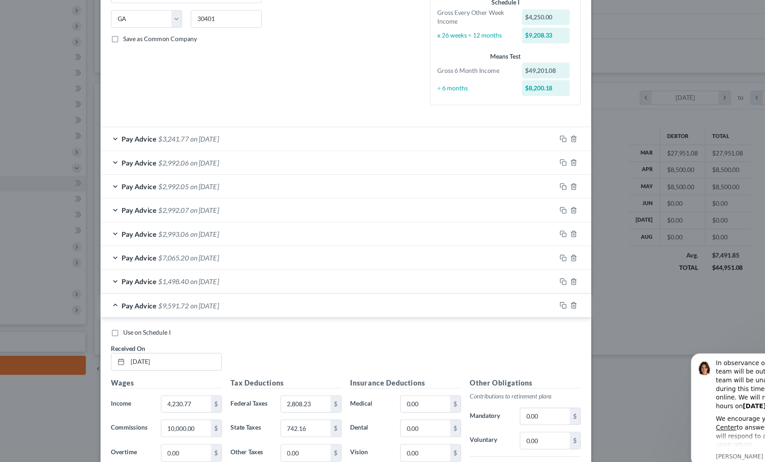
scroll to position [58, 0]
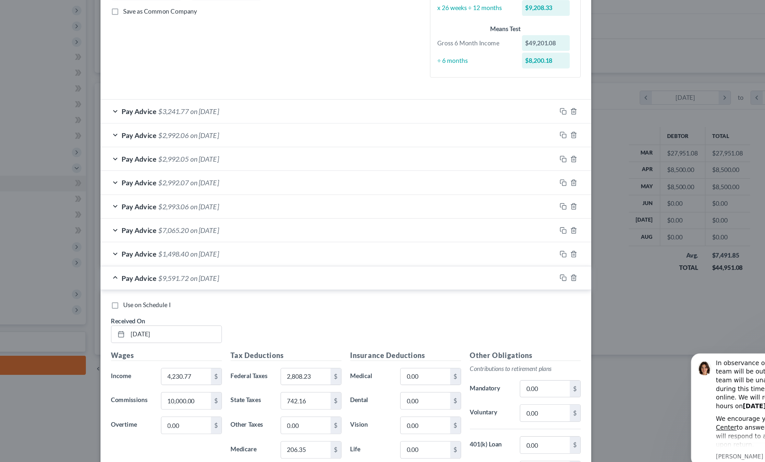
click at [201, 286] on div "Pay Advice $9,591.72 on [DATE]" at bounding box center [369, 294] width 337 height 17
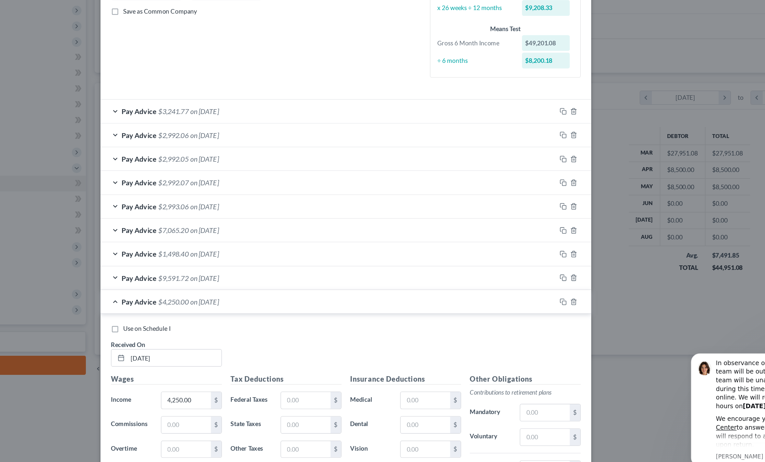
click at [201, 251] on div "Pay Advice $7,065.20 on [DATE]" at bounding box center [369, 259] width 337 height 17
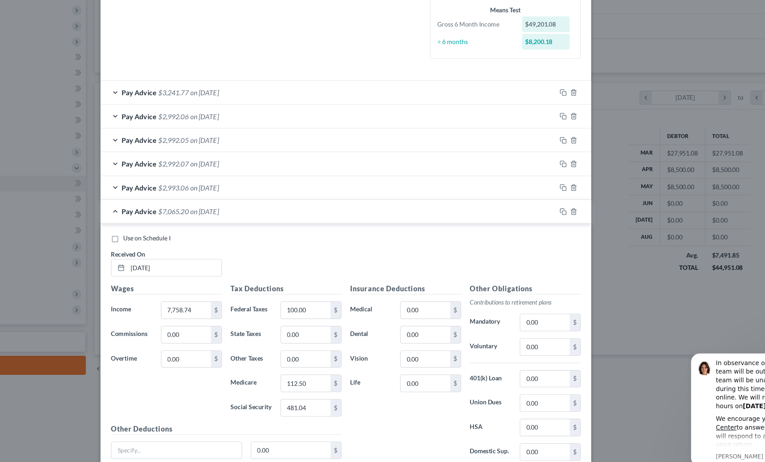
scroll to position [72, 0]
click at [201, 237] on div "Pay Advice $7,065.20 on [DATE]" at bounding box center [369, 245] width 337 height 17
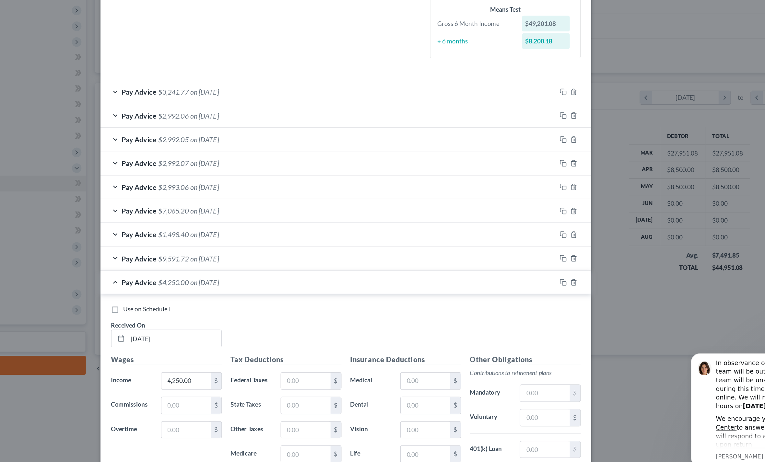
click at [201, 201] on div "Pay Advice $2,992.07 on [DATE]" at bounding box center [369, 209] width 337 height 17
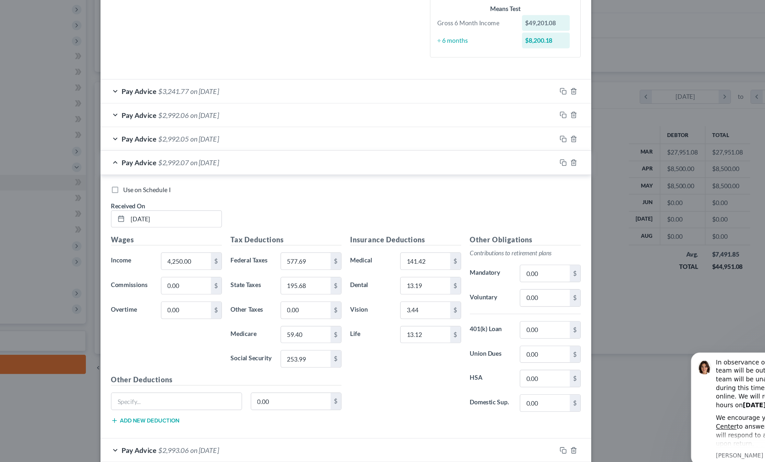
scroll to position [25, 0]
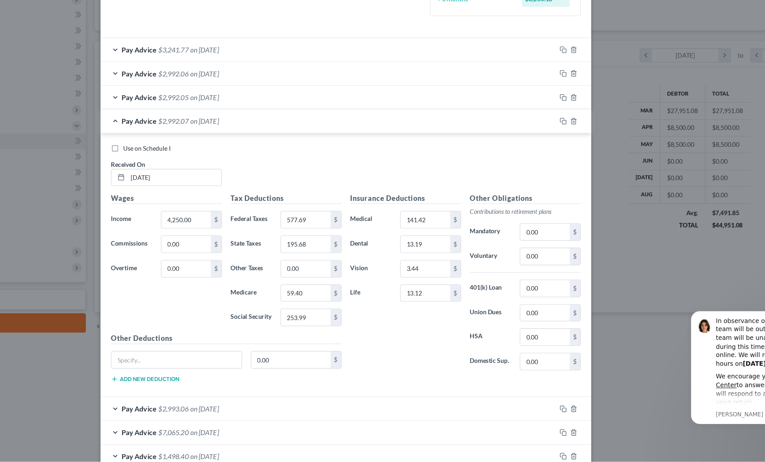
click at [206, 1] on div "Employment Type * Select Full or [DEMOGRAPHIC_DATA] Employment Self Employment …" at bounding box center [265, 48] width 118 height 180
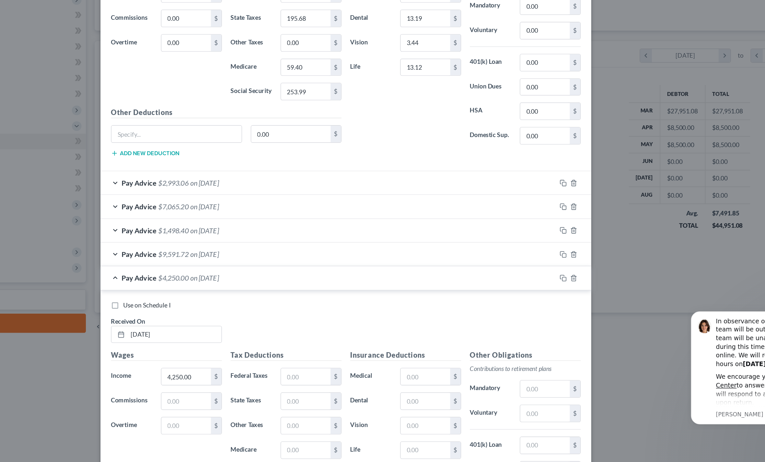
scroll to position [242, 0]
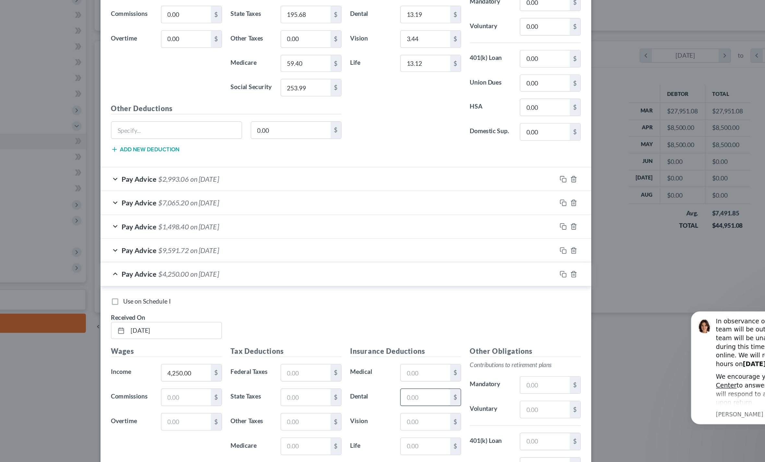
click at [423, 408] on input "text" at bounding box center [441, 414] width 37 height 12
type input "13.19"
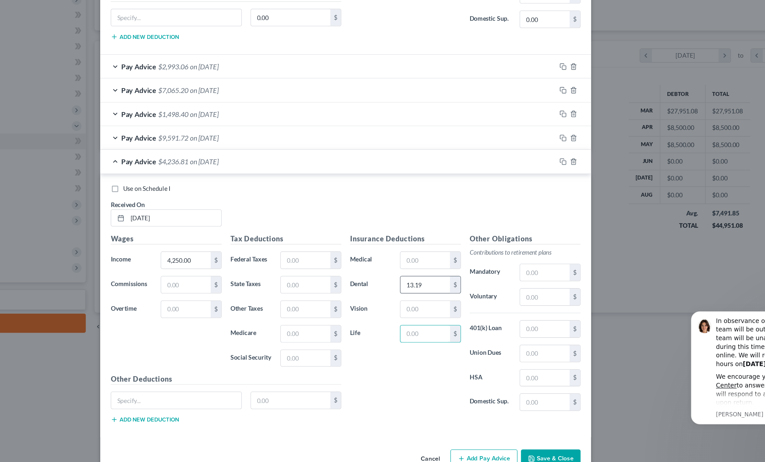
scroll to position [326, 0]
click at [423, 343] on input "text" at bounding box center [441, 349] width 37 height 12
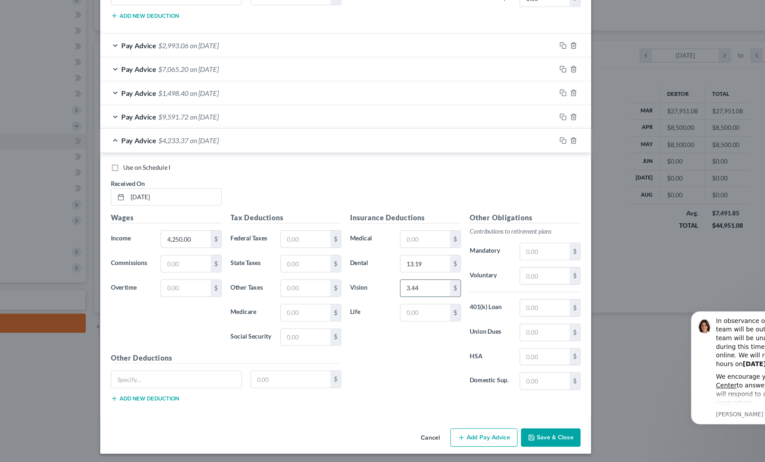
scroll to position [340, 0]
type input "3.44"
click at [419, 291] on div "$" at bounding box center [445, 297] width 52 height 13
click at [423, 346] on input "text" at bounding box center [441, 352] width 37 height 12
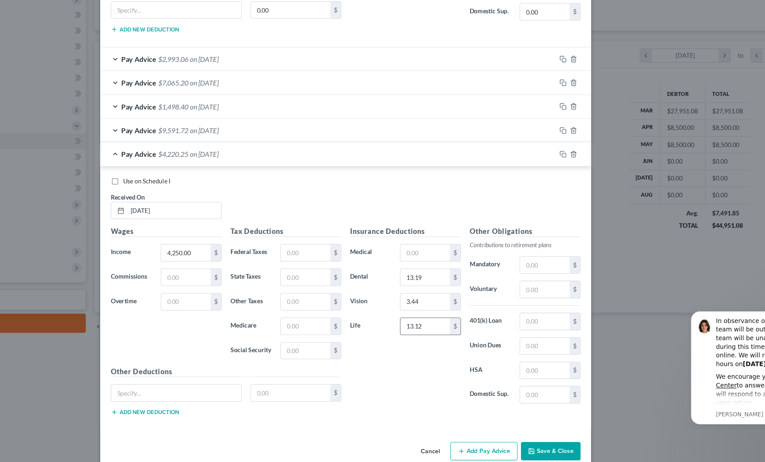
scroll to position [336, 0]
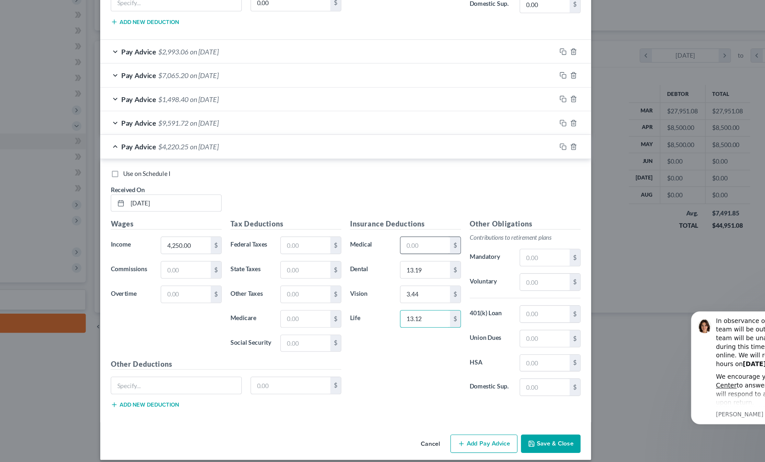
type input "13.12"
click at [423, 296] on input "text" at bounding box center [441, 302] width 37 height 12
type input "141.42"
click at [512, 305] on input "text" at bounding box center [530, 311] width 37 height 12
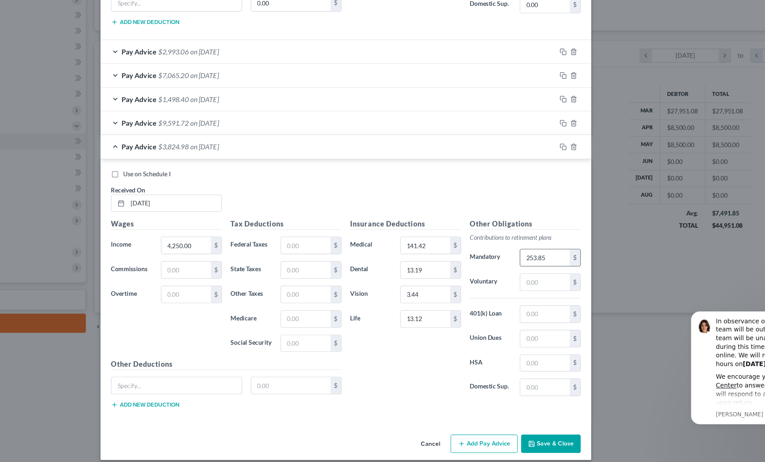
scroll to position [25, 0]
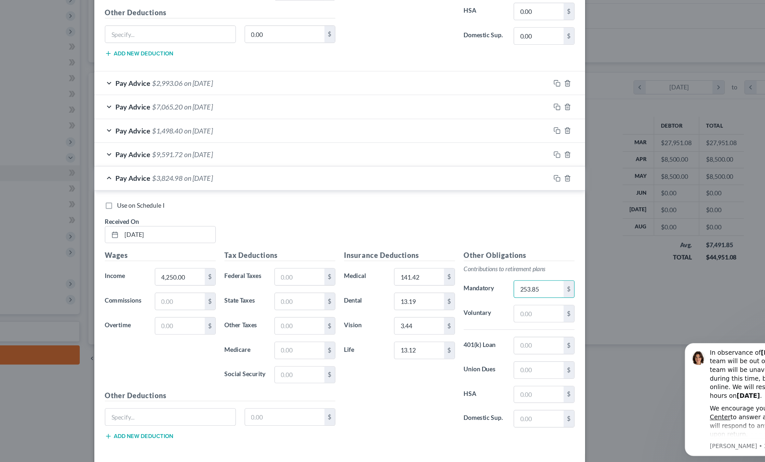
type input "253.85"
click at [201, 150] on div "Pay Advice $2,993.06 on [DATE]" at bounding box center [369, 158] width 337 height 17
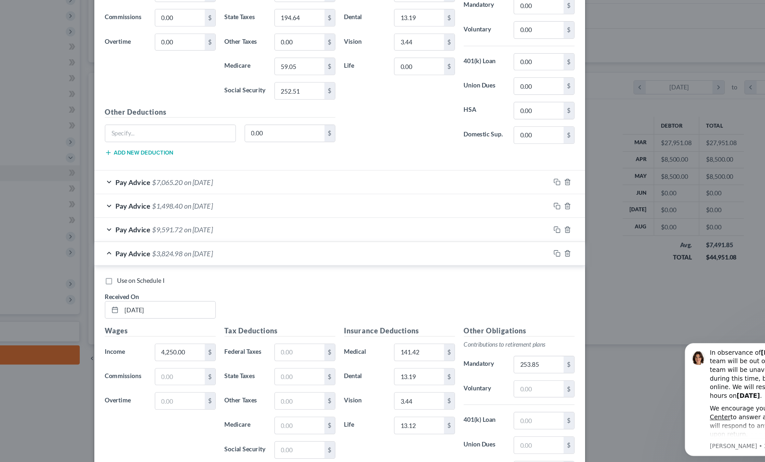
scroll to position [479, 0]
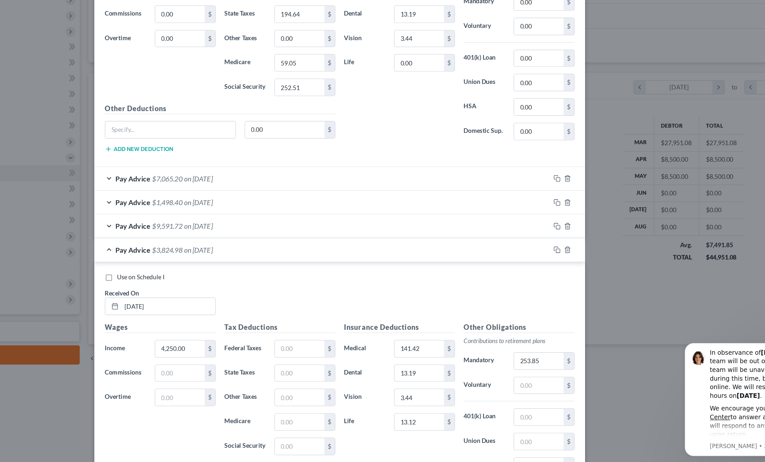
click at [201, 220] on div "Pay Advice $7,065.20 on [DATE]" at bounding box center [369, 228] width 337 height 17
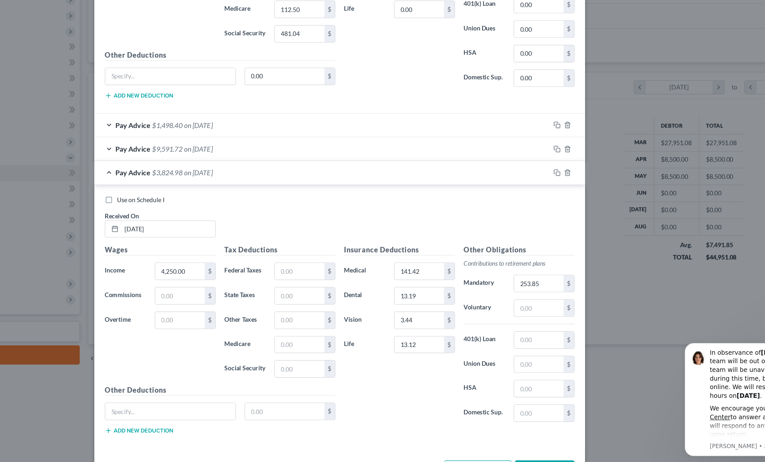
scroll to position [731, 0]
click at [201, 182] on div "Pay Advice $1,498.40 on [DATE]" at bounding box center [369, 190] width 337 height 17
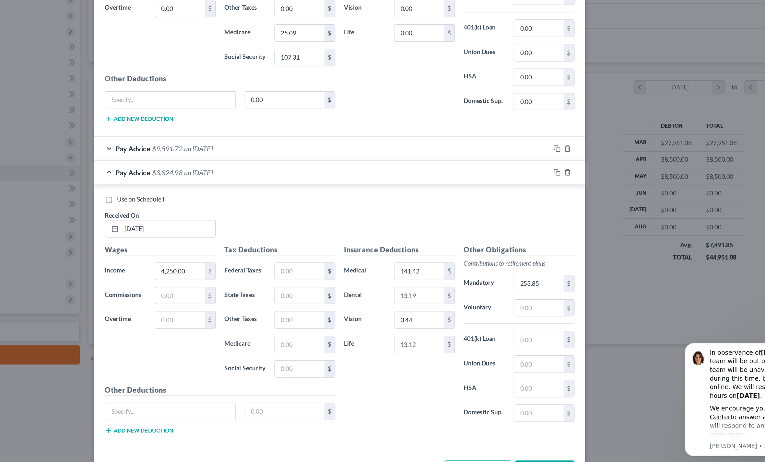
scroll to position [926, 0]
click at [201, 199] on div "Pay Advice $9,591.72 on [DATE]" at bounding box center [369, 207] width 337 height 17
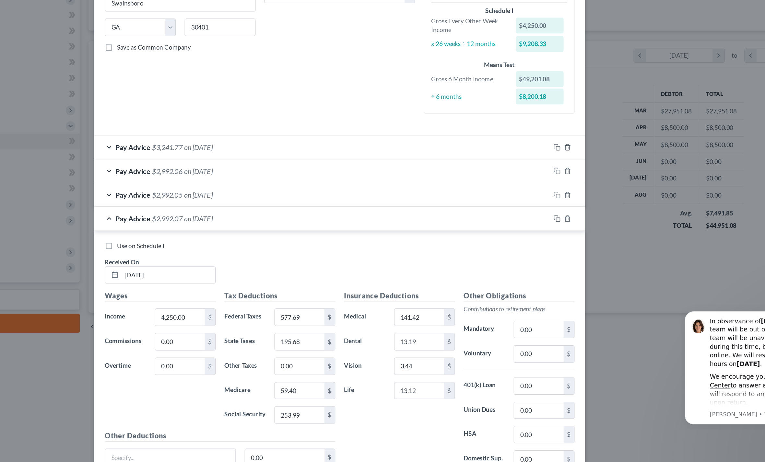
scroll to position [0, 0]
click at [217, 226] on span "Pay Advice" at bounding box center [230, 229] width 26 height 6
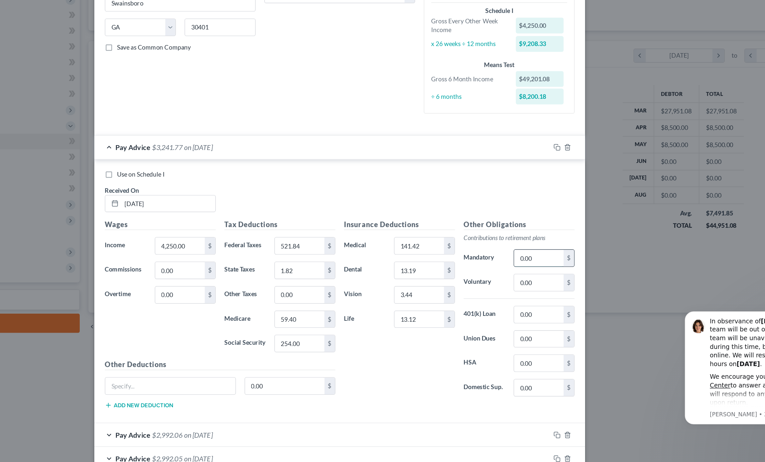
click at [512, 305] on input "0.00" at bounding box center [530, 311] width 37 height 12
type input "253.85"
click at [383, 282] on div "Insurance Deductions Medical 141.42 $ Dental 13.19 $ Vision 3.44 $ Life 13.12 $" at bounding box center [427, 350] width 89 height 136
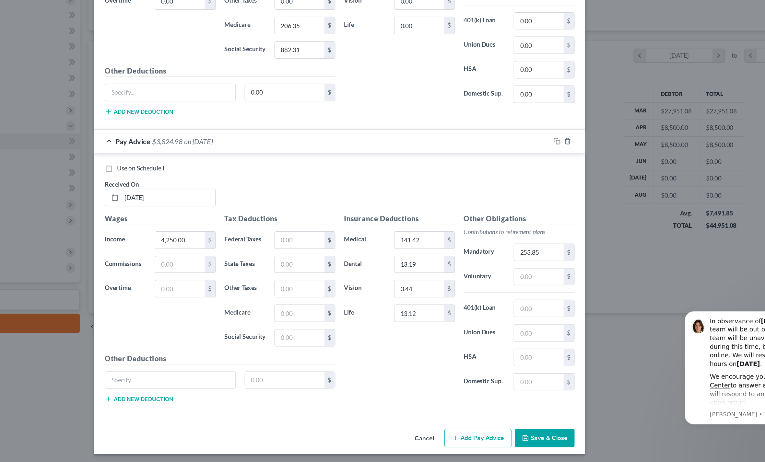
scroll to position [1317, 0]
click at [335, 292] on input "text" at bounding box center [353, 298] width 37 height 12
type input "521.84"
click at [335, 364] on input "text" at bounding box center [353, 370] width 37 height 12
type input "253.99"
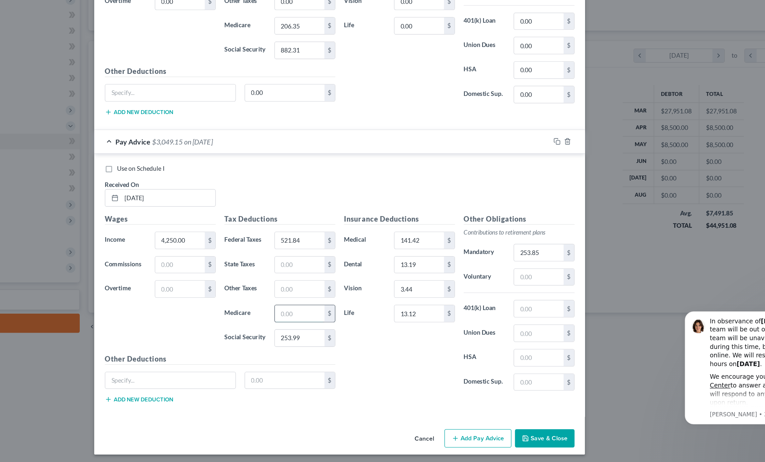
click at [335, 346] on input "text" at bounding box center [353, 352] width 37 height 12
type input "59.40"
click at [335, 310] on input "text" at bounding box center [353, 316] width 37 height 12
type input "182.00"
click at [460, 438] on button "Add Pay Advice" at bounding box center [485, 445] width 50 height 14
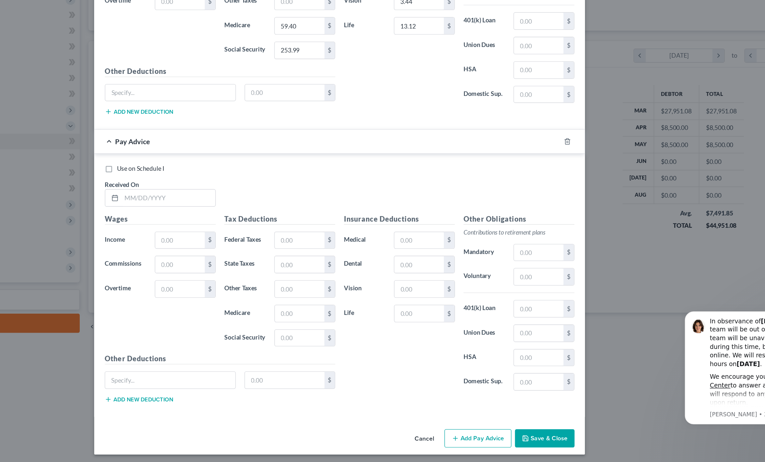
scroll to position [1529, 0]
click at [221, 261] on input "text" at bounding box center [255, 267] width 69 height 12
type input "[DATE]"
click at [246, 292] on input "text" at bounding box center [264, 298] width 37 height 12
type input "4,250.00"
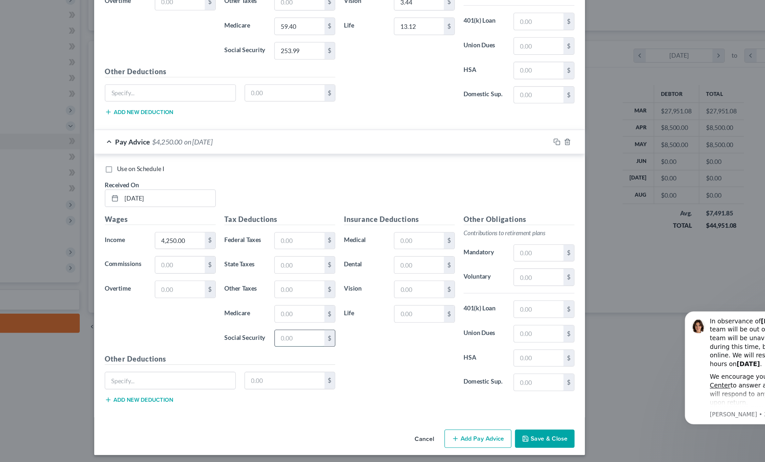
click at [335, 365] on input "text" at bounding box center [353, 371] width 37 height 12
type input "254"
click at [335, 347] on input "text" at bounding box center [353, 353] width 37 height 12
type input "59.41"
click at [335, 310] on input "text" at bounding box center [353, 316] width 37 height 12
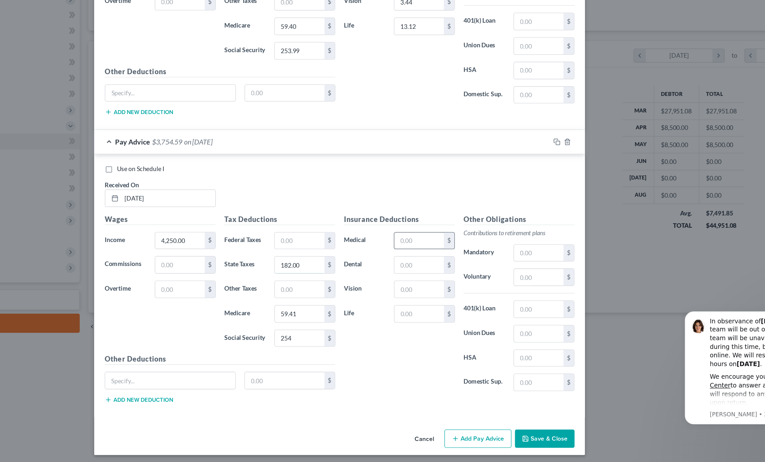
type input "182.00"
click at [423, 292] on input "text" at bounding box center [441, 298] width 37 height 12
type input "141.32"
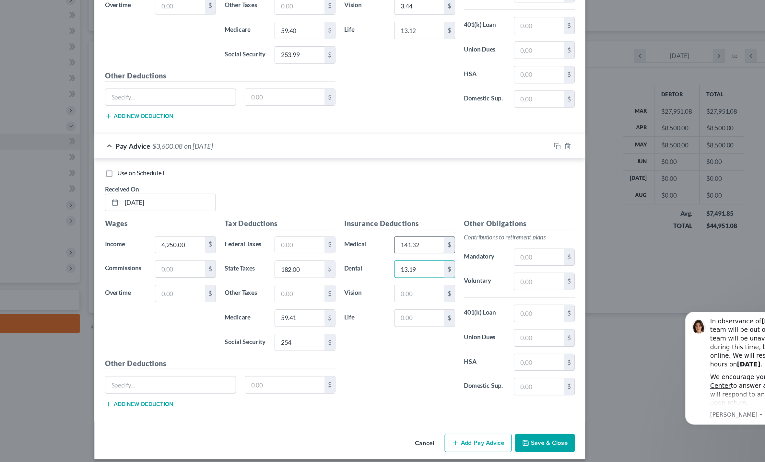
scroll to position [1528, 0]
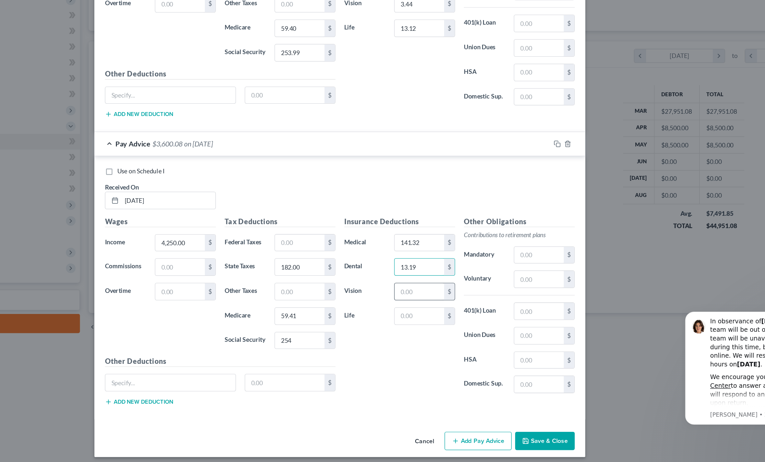
type input "13.19"
click at [423, 330] on input "text" at bounding box center [441, 336] width 37 height 12
type input "3.44"
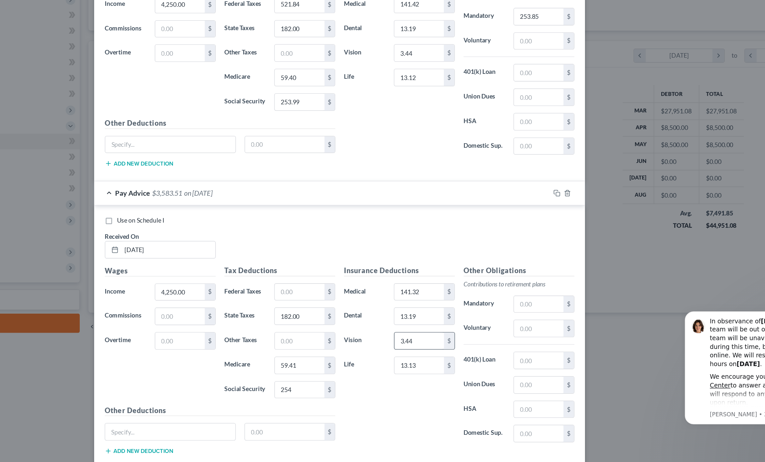
scroll to position [1493, 0]
type input "13.13"
click at [512, 338] on input "text" at bounding box center [530, 344] width 37 height 12
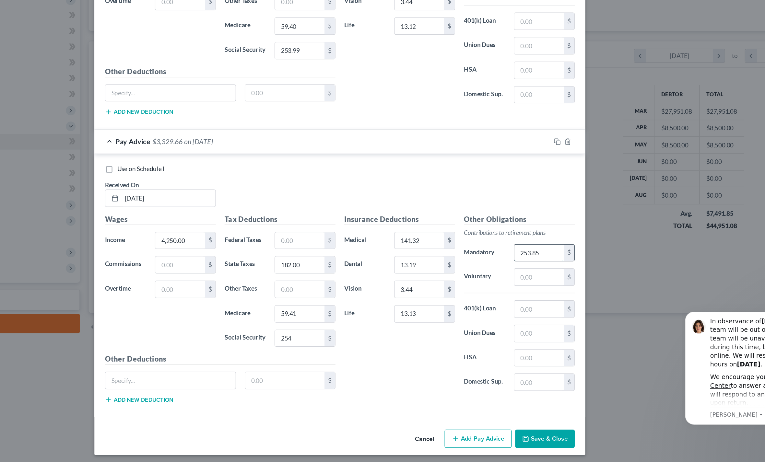
scroll to position [1529, 0]
type input "253.85"
click at [206, 279] on div "Wages Income * 4,250.00 $ Commissions $ Overtime $" at bounding box center [250, 331] width 89 height 104
click at [512, 438] on button "Save & Close" at bounding box center [534, 445] width 44 height 14
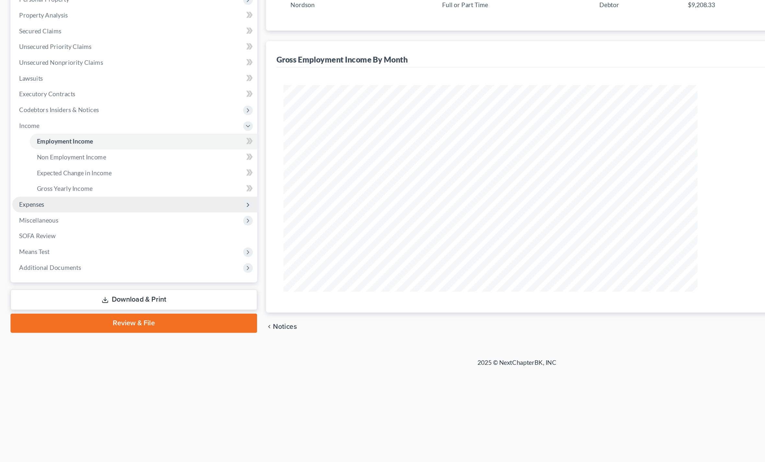
click at [19, 269] on span "Expenses" at bounding box center [23, 272] width 18 height 6
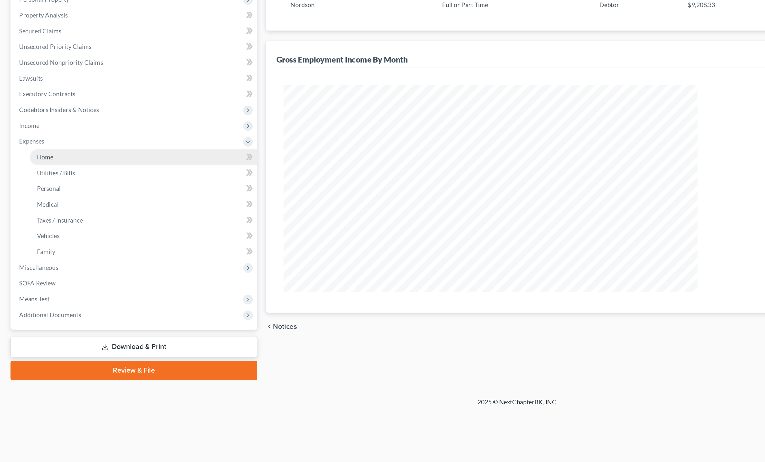
click at [29, 231] on link "Home" at bounding box center [106, 237] width 168 height 12
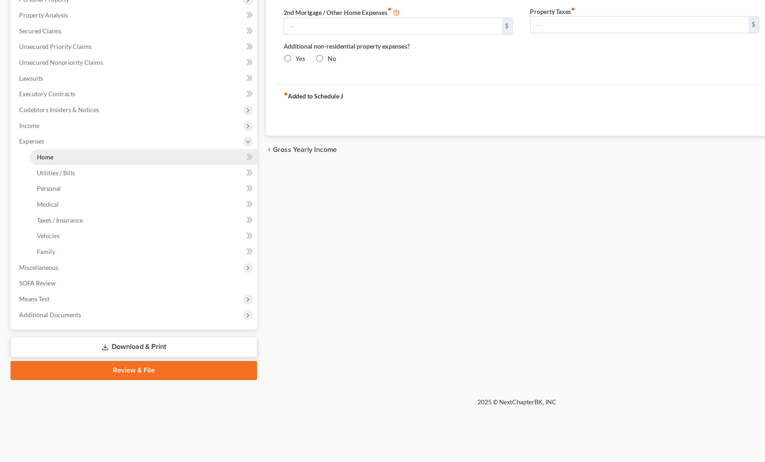
type input "2,150.00"
type input "0.00"
radio input "true"
type input "0.00"
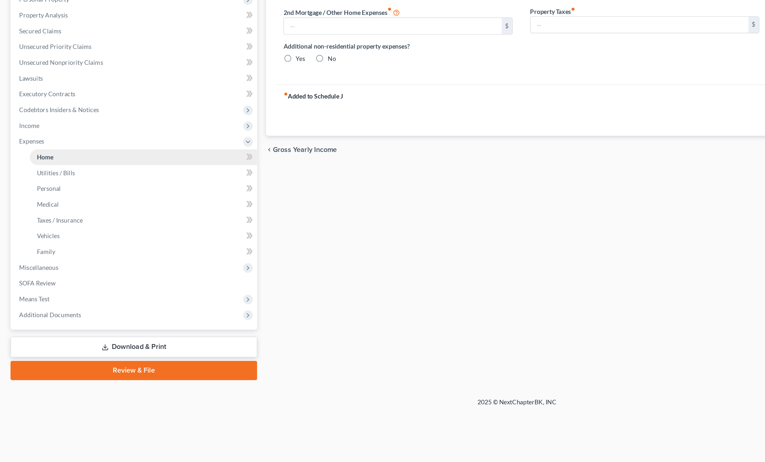
type input "0.00"
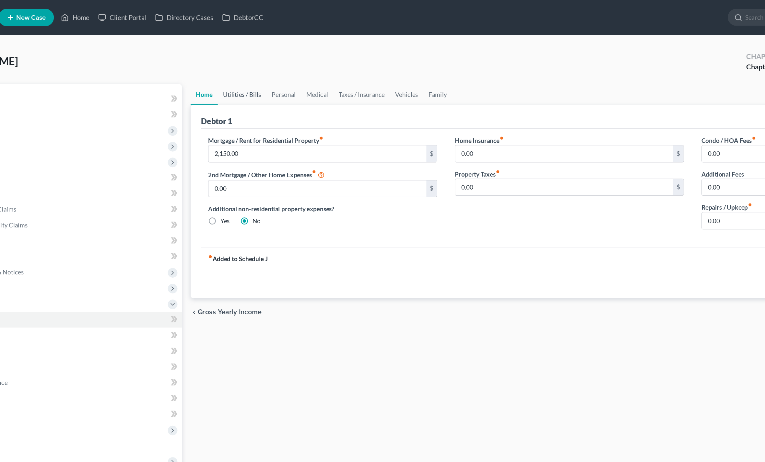
click at [217, 68] on link "Utilities / Bills" at bounding box center [235, 70] width 36 height 16
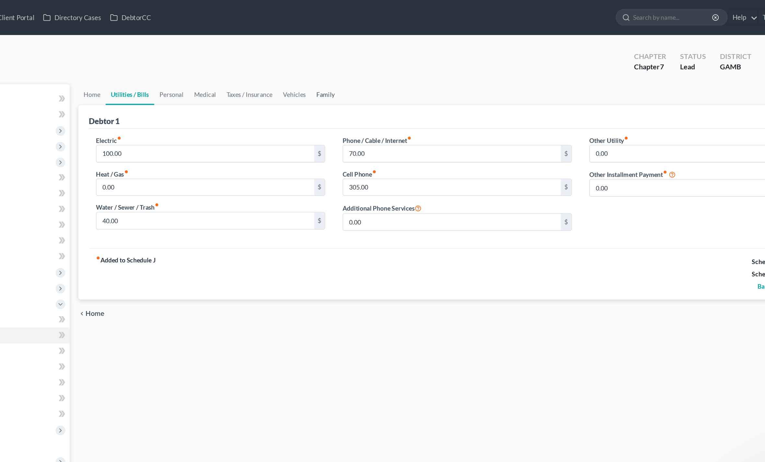
click at [369, 70] on link "Family" at bounding box center [379, 70] width 21 height 16
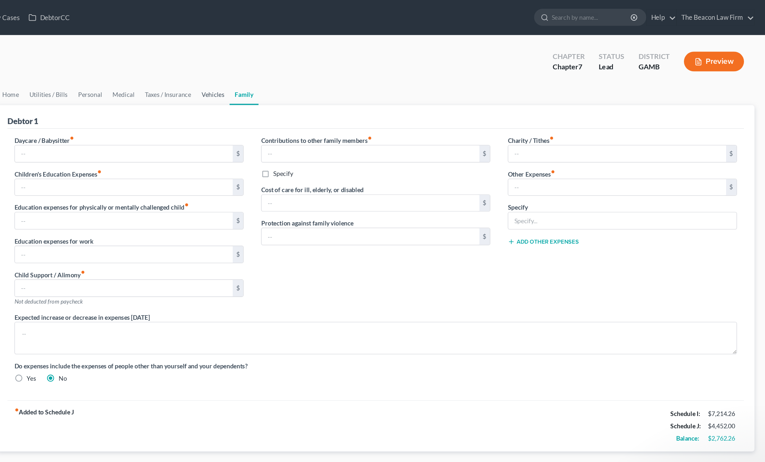
click at [344, 71] on link "Vehicles" at bounding box center [356, 70] width 25 height 16
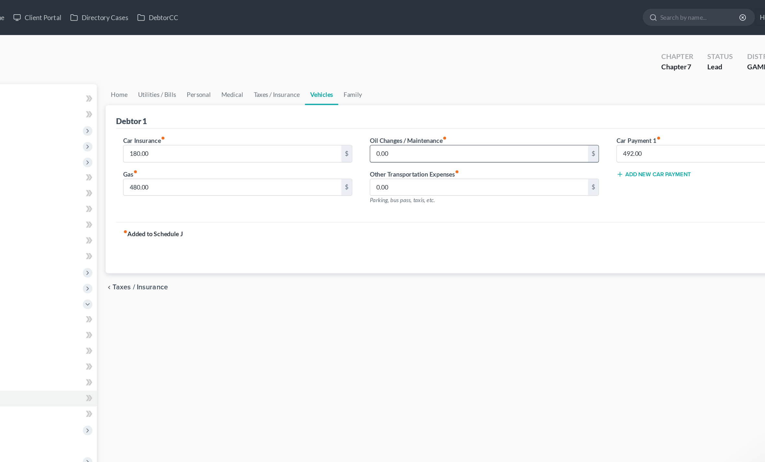
click at [393, 114] on input "0.00" at bounding box center [473, 114] width 161 height 12
type input "30"
click at [302, 72] on link "Taxes / Insurance" at bounding box center [323, 70] width 42 height 16
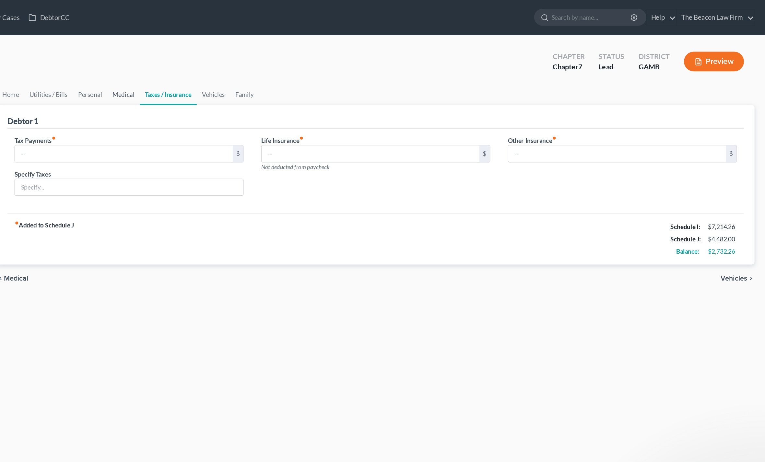
click at [278, 71] on link "Medical" at bounding box center [290, 70] width 24 height 16
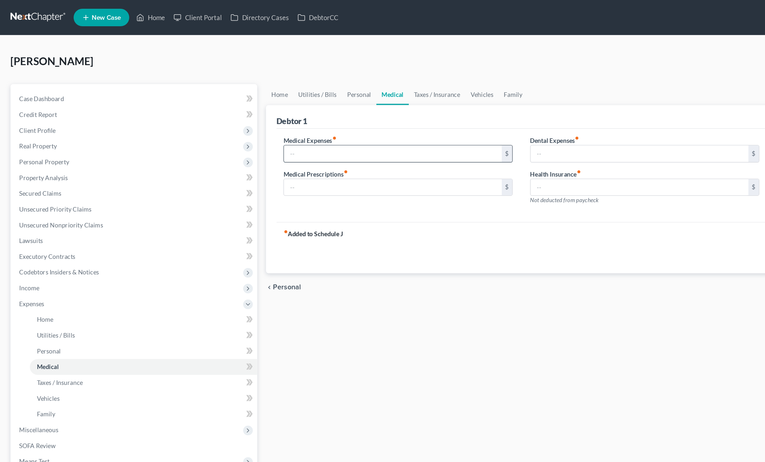
click at [213, 112] on input "text" at bounding box center [290, 114] width 161 height 12
type input "20"
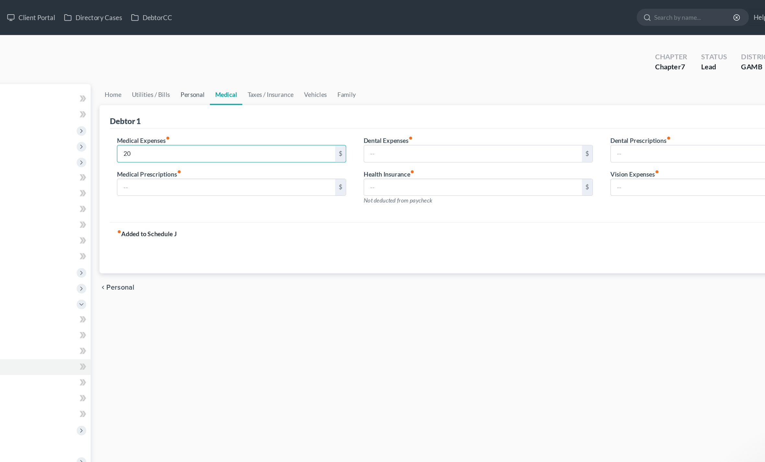
click at [253, 72] on link "Personal" at bounding box center [266, 70] width 26 height 16
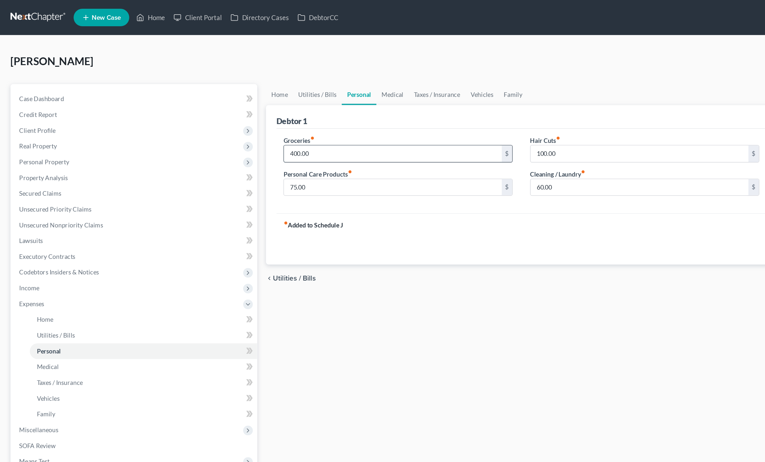
click at [229, 116] on input "400.00" at bounding box center [290, 114] width 161 height 12
type input "850"
click at [238, 142] on input "75.00" at bounding box center [290, 139] width 161 height 12
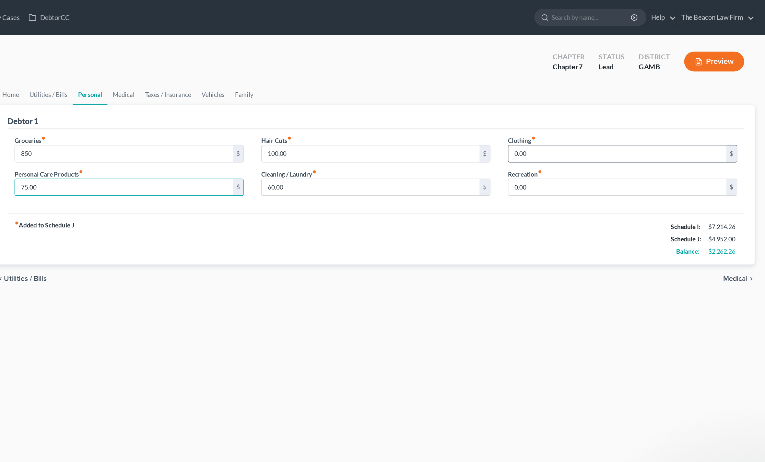
click at [575, 119] on input "0.00" at bounding box center [655, 114] width 161 height 12
type input "100"
click at [217, 70] on link "Utilities / Bills" at bounding box center [235, 70] width 36 height 16
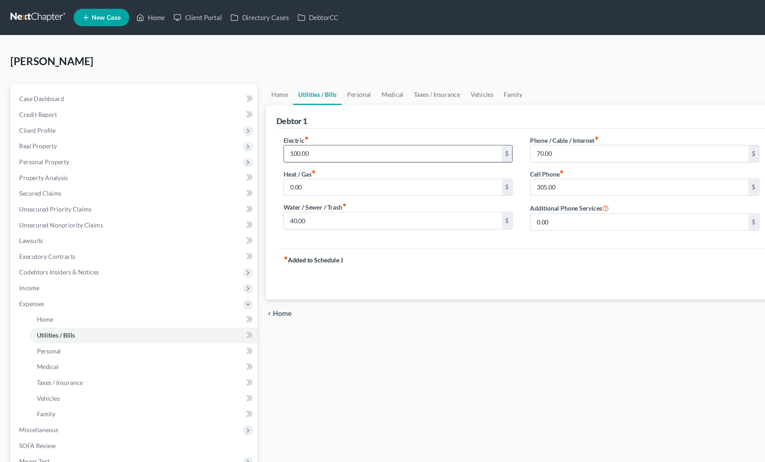
click at [231, 117] on input "100.00" at bounding box center [290, 114] width 161 height 12
type input "250"
click at [229, 144] on input "0.00" at bounding box center [290, 139] width 161 height 12
type input "115"
click at [235, 168] on input "40.00" at bounding box center [290, 163] width 161 height 12
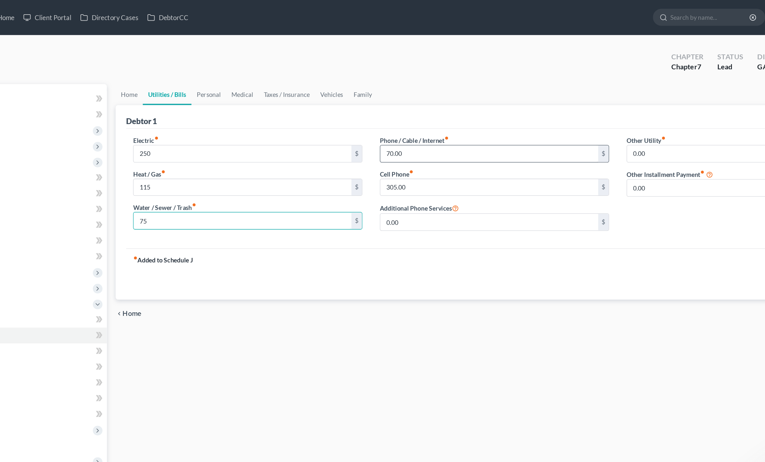
type input "75"
click at [393, 119] on input "70.00" at bounding box center [473, 114] width 161 height 12
type input "200"
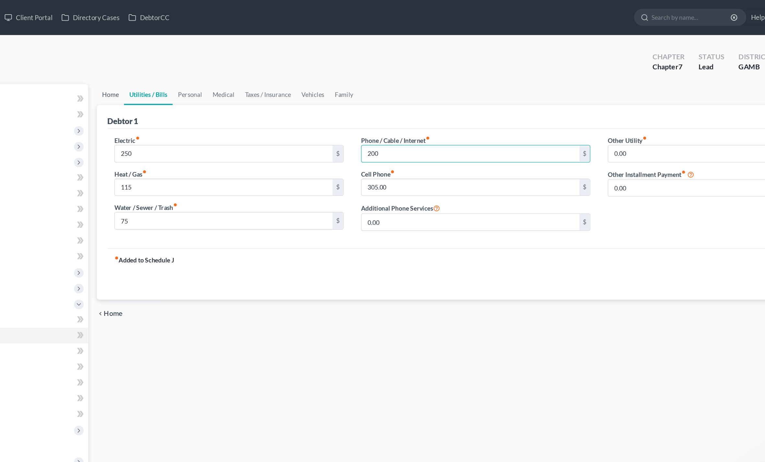
click at [197, 69] on link "Home" at bounding box center [207, 70] width 20 height 16
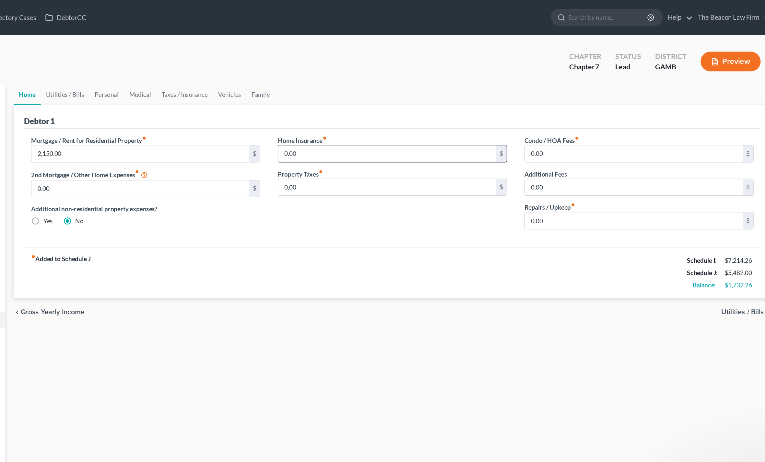
click at [393, 117] on input "0.00" at bounding box center [473, 114] width 161 height 12
type input "14"
click at [575, 169] on input "0.00" at bounding box center [655, 163] width 161 height 12
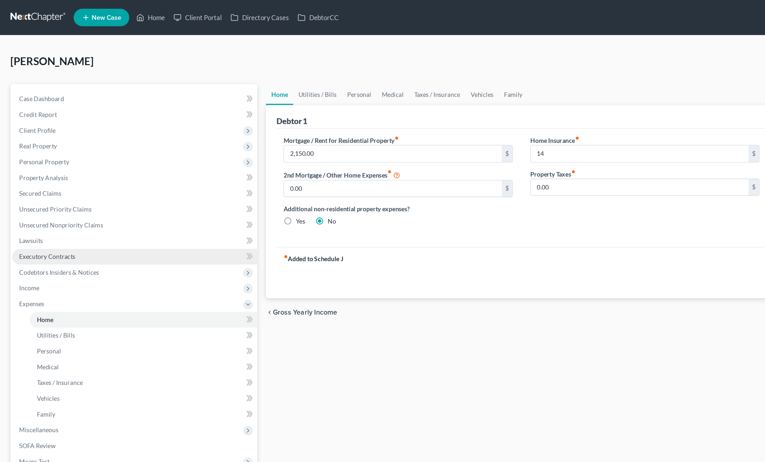
type input "25"
click at [16, 195] on link "Executory Contracts" at bounding box center [99, 190] width 181 height 12
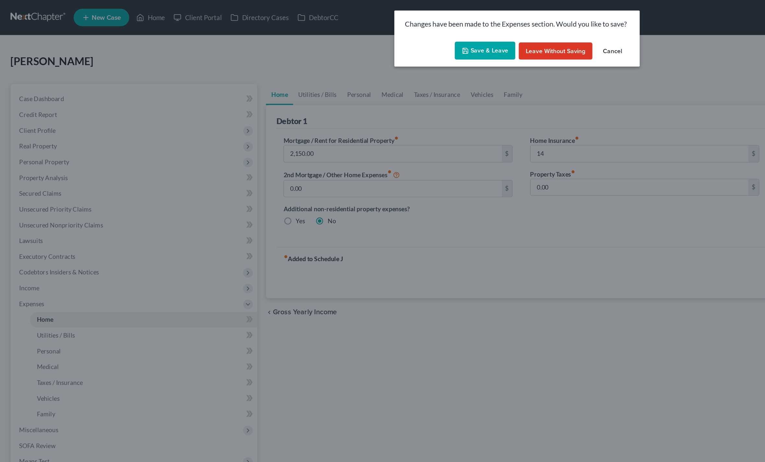
click at [350, 37] on button "Save & Leave" at bounding box center [358, 38] width 45 height 14
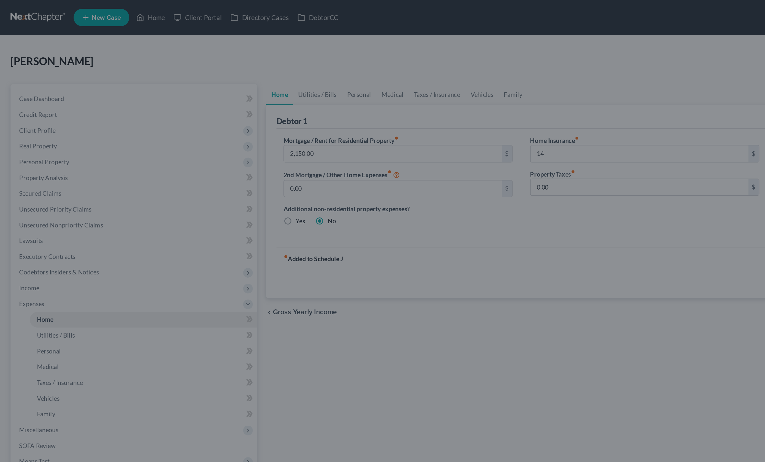
type input "14.00"
type input "25.00"
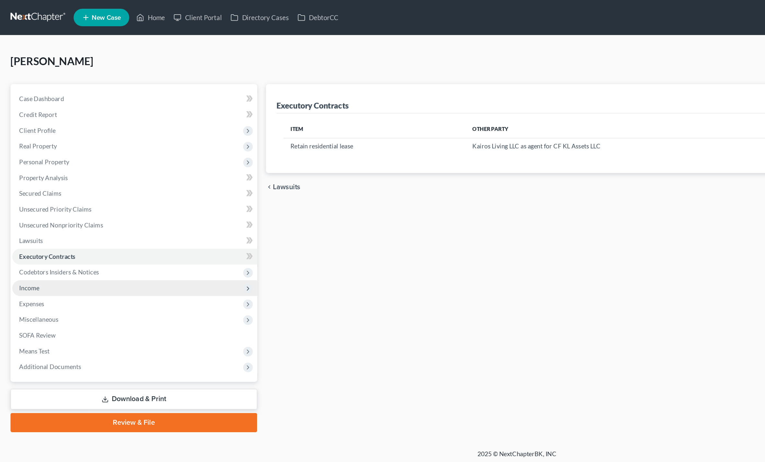
click at [17, 213] on span "Income" at bounding box center [21, 213] width 15 height 6
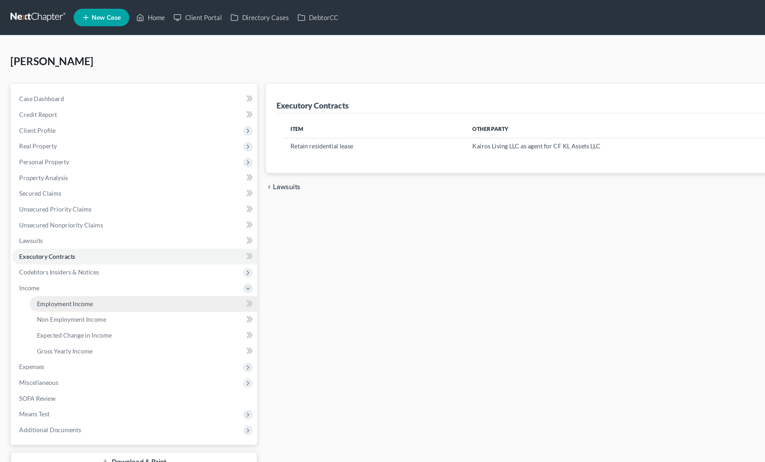
click at [32, 223] on span "Employment Income" at bounding box center [47, 225] width 41 height 6
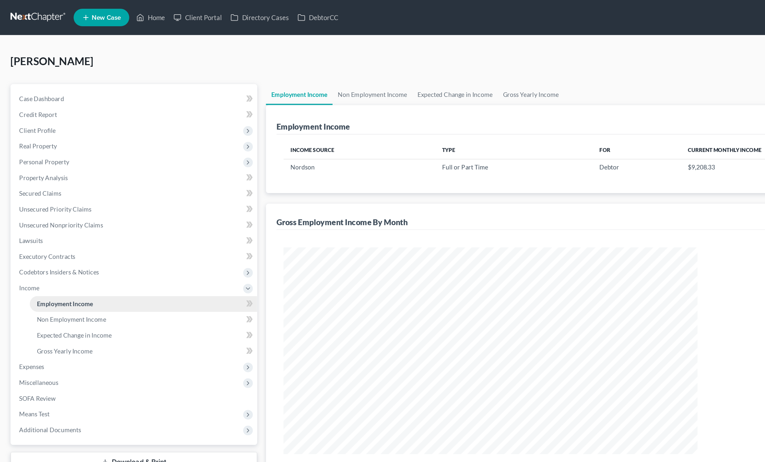
scroll to position [153, 320]
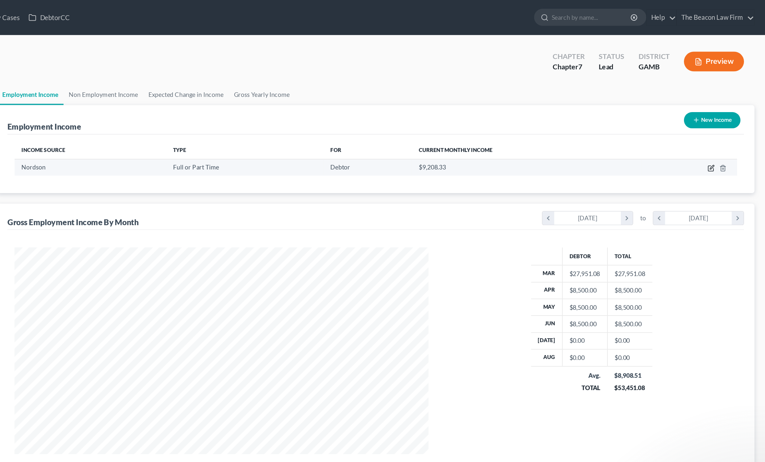
click at [723, 127] on icon "button" at bounding box center [725, 124] width 5 height 5
select select "0"
select select "10"
select select "2"
